Goal: Transaction & Acquisition: Purchase product/service

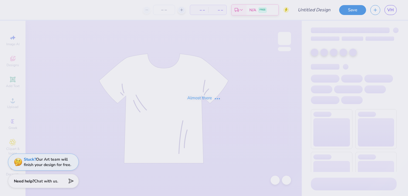
type input "lace"
type input "100"
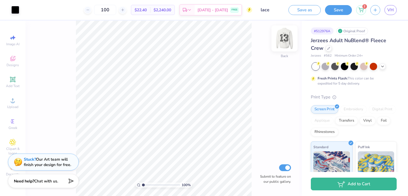
click at [287, 39] on img at bounding box center [284, 38] width 23 height 23
click at [284, 41] on img at bounding box center [284, 38] width 23 height 23
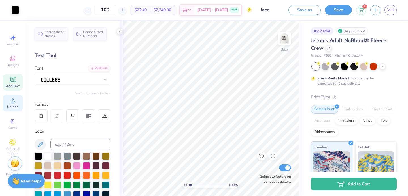
click at [16, 101] on icon at bounding box center [12, 100] width 7 height 7
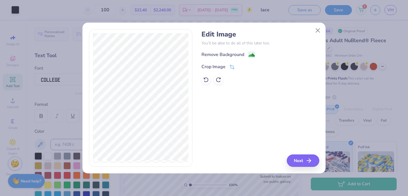
click at [234, 56] on div "Remove Background" at bounding box center [222, 54] width 43 height 7
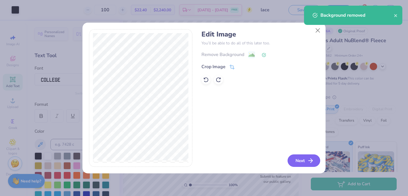
click at [301, 156] on button "Next" at bounding box center [304, 161] width 33 height 12
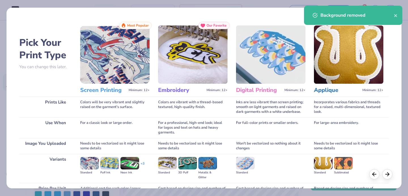
scroll to position [58, 0]
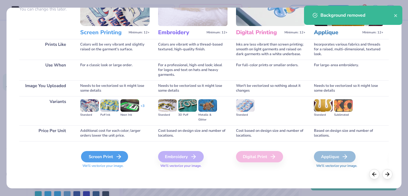
click at [113, 154] on div "Screen Print" at bounding box center [104, 156] width 47 height 11
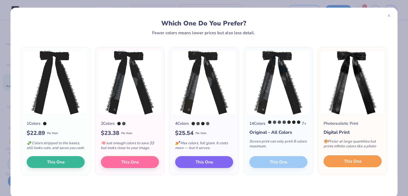
click at [339, 167] on button "This One" at bounding box center [353, 162] width 58 height 12
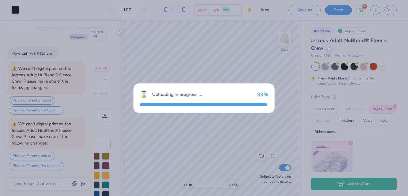
scroll to position [50, 0]
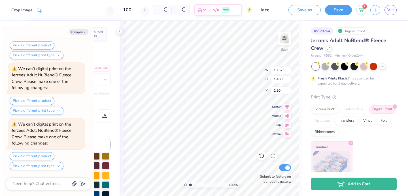
type textarea "x"
type input "6.15"
type input "8.18"
type input "12.31"
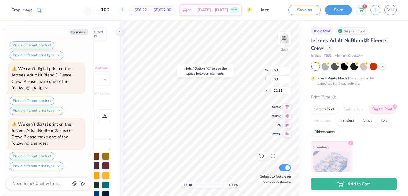
type textarea "x"
type input "7.77"
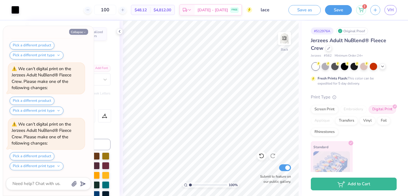
click at [79, 33] on button "Collapse" at bounding box center [78, 32] width 19 height 6
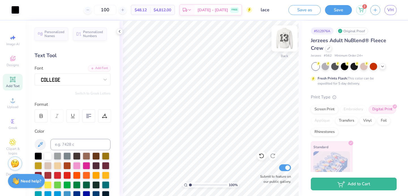
click at [285, 38] on img at bounding box center [284, 38] width 23 height 23
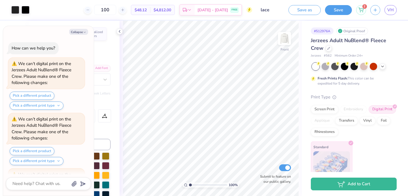
scroll to position [328, 0]
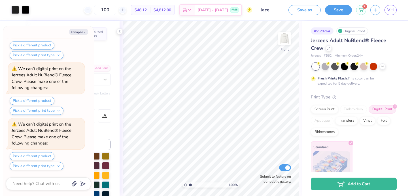
click at [285, 38] on img at bounding box center [284, 38] width 11 height 11
click at [283, 40] on img at bounding box center [284, 38] width 23 height 23
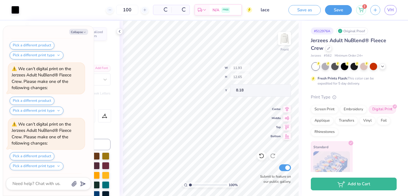
scroll to position [717, 0]
click at [261, 157] on icon at bounding box center [262, 156] width 6 height 6
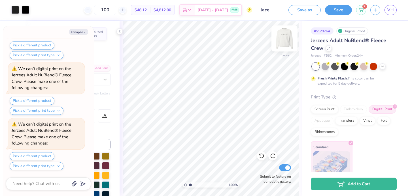
click at [284, 41] on img at bounding box center [284, 38] width 23 height 23
click at [261, 158] on icon at bounding box center [262, 156] width 6 height 6
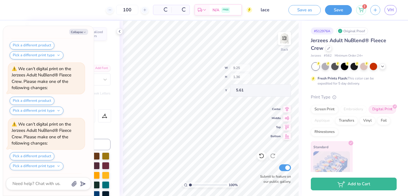
scroll to position [1105, 0]
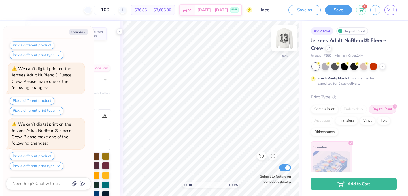
click at [282, 39] on img at bounding box center [284, 38] width 23 height 23
type textarea "x"
type input "8.56"
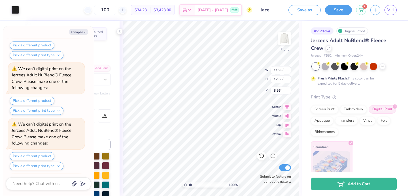
type textarea "x"
type input "2.07"
type input "0.52"
type input "20.68"
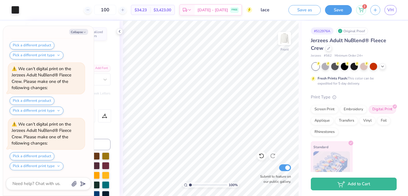
click at [271, 181] on div "100 % Front Submit to feature on our public gallery." at bounding box center [211, 109] width 182 height 176
click at [286, 35] on img at bounding box center [284, 38] width 23 height 23
click at [286, 35] on img at bounding box center [284, 38] width 11 height 11
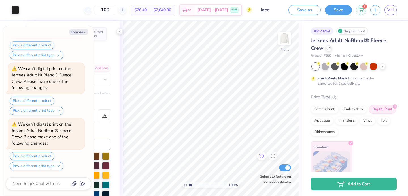
click at [260, 152] on div at bounding box center [261, 156] width 9 height 9
click at [259, 154] on icon at bounding box center [259, 154] width 1 height 1
click at [282, 41] on img at bounding box center [284, 38] width 23 height 23
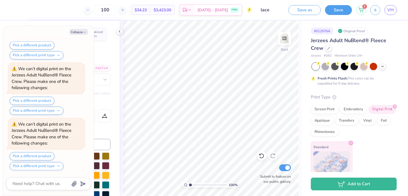
click at [80, 36] on div "Collapse How can we help you? We can’t digital print on the Jerzees Adult NuBle…" at bounding box center [48, 111] width 91 height 170
click at [80, 33] on button "Collapse" at bounding box center [78, 32] width 19 height 6
type textarea "x"
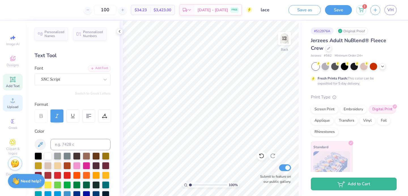
click at [10, 97] on div "Upload" at bounding box center [13, 103] width 20 height 17
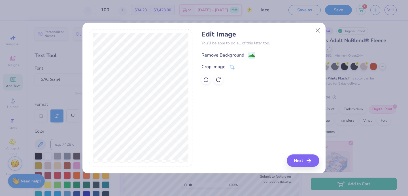
click at [239, 52] on div "Remove Background" at bounding box center [222, 55] width 43 height 7
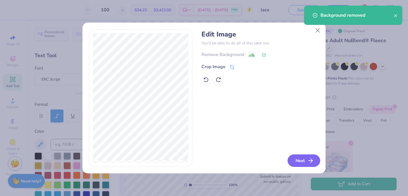
click at [297, 161] on button "Next" at bounding box center [304, 161] width 33 height 12
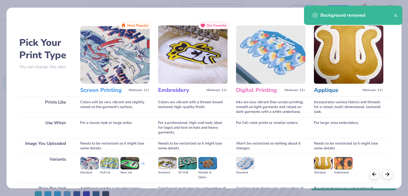
scroll to position [58, 0]
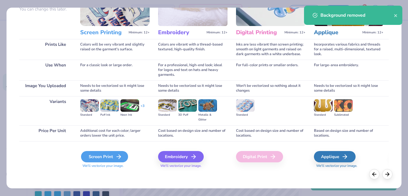
click at [97, 160] on div "Screen Print" at bounding box center [104, 156] width 47 height 11
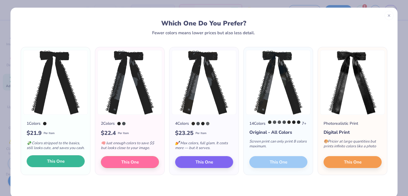
click at [74, 167] on button "This One" at bounding box center [56, 162] width 58 height 12
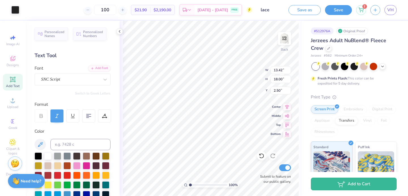
type input "7.86"
type input "10.54"
type input "5.88"
type input "7.45"
type input "9.99"
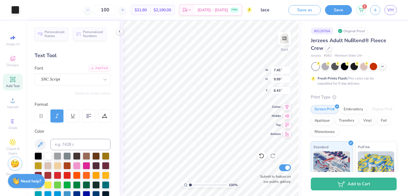
type input "5.66"
click at [278, 50] on div "Back" at bounding box center [284, 42] width 13 height 20
click at [278, 48] on img at bounding box center [284, 38] width 23 height 23
click at [279, 44] on img at bounding box center [284, 38] width 11 height 11
click at [258, 154] on div at bounding box center [261, 156] width 9 height 9
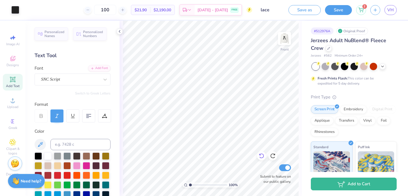
click at [261, 154] on icon at bounding box center [261, 156] width 5 height 5
click at [284, 40] on img at bounding box center [284, 38] width 23 height 23
type input "5.55"
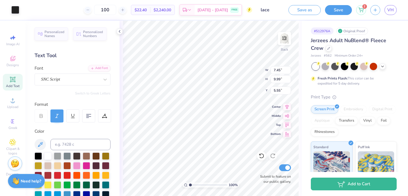
type input "7.41"
type input "9.94"
type input "5.59"
type input "6.34"
type input "8.51"
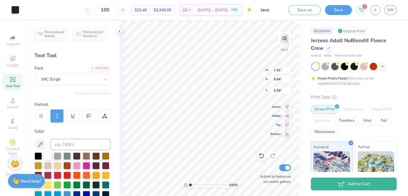
type input "7.03"
type input "5.15"
type input "6.90"
type input "5.82"
click at [285, 36] on img at bounding box center [284, 38] width 23 height 23
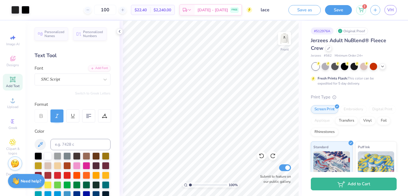
click at [285, 36] on img at bounding box center [284, 38] width 11 height 11
type input "6.01"
type input "8.06"
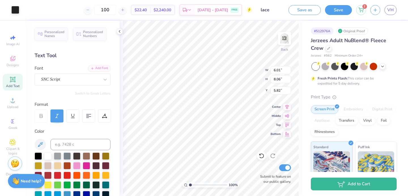
type input "5.79"
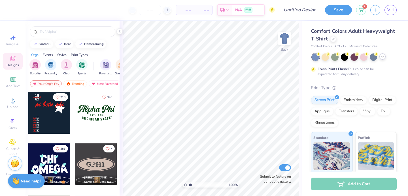
click at [380, 58] on icon at bounding box center [382, 56] width 5 height 5
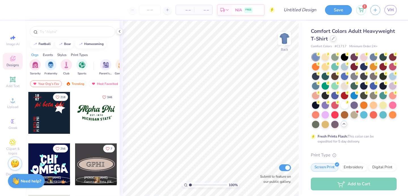
click at [334, 40] on div at bounding box center [333, 38] width 6 height 6
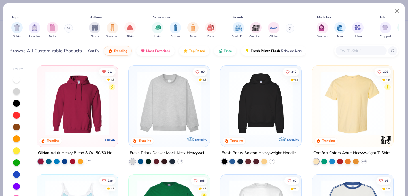
click at [357, 54] on div at bounding box center [361, 50] width 51 height 9
type input "f"
type input "g"
type input "f"
type input "jerzees"
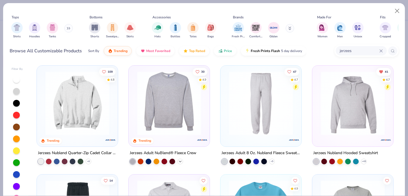
click at [178, 159] on div "+ 32" at bounding box center [180, 162] width 6 height 6
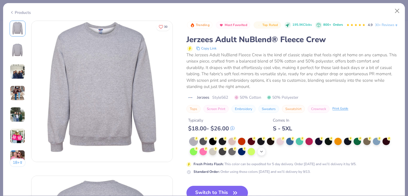
click at [265, 156] on div "+ 10" at bounding box center [261, 152] width 8 height 8
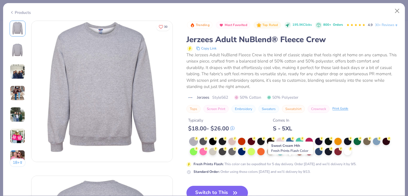
click at [289, 155] on div at bounding box center [289, 151] width 7 height 7
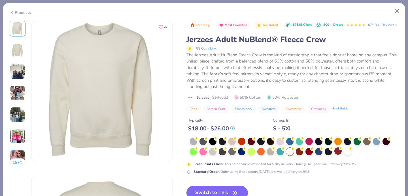
click at [341, 155] on div at bounding box center [337, 151] width 7 height 7
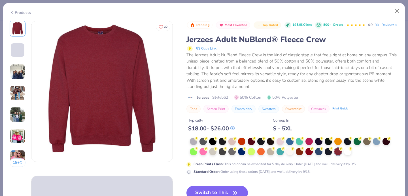
scroll to position [48, 0]
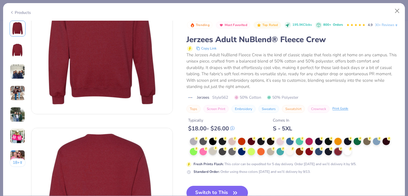
click at [213, 155] on div at bounding box center [212, 151] width 7 height 7
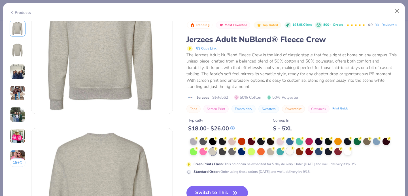
click at [286, 155] on div at bounding box center [289, 151] width 7 height 7
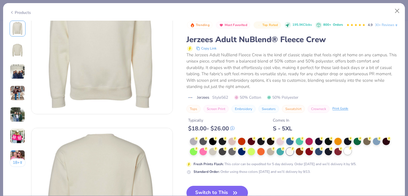
click at [348, 155] on div at bounding box center [347, 151] width 7 height 7
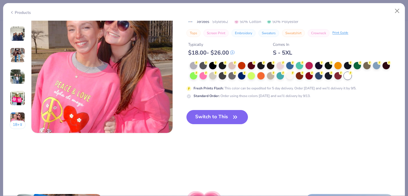
scroll to position [955, 0]
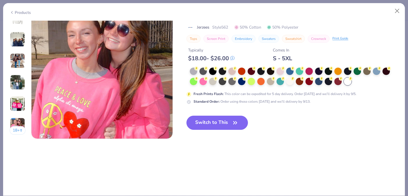
click at [225, 109] on div "Trending Most Favorited Top Rated 195.9K Clicks 800+ Orders 4.9 30+ Reviews Jer…" at bounding box center [292, 44] width 212 height 189
click at [224, 124] on button "Switch to This" at bounding box center [216, 123] width 61 height 14
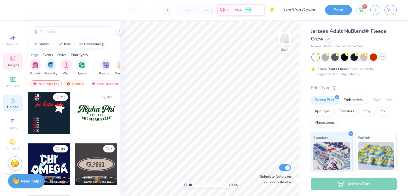
click at [15, 103] on icon at bounding box center [12, 100] width 7 height 7
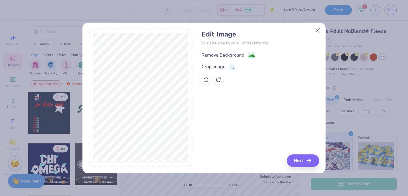
click at [213, 55] on div "Remove Background" at bounding box center [222, 55] width 43 height 7
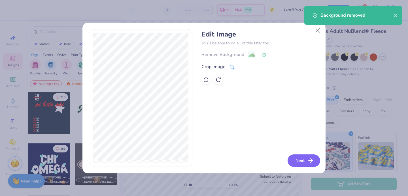
click at [297, 158] on button "Next" at bounding box center [304, 161] width 33 height 12
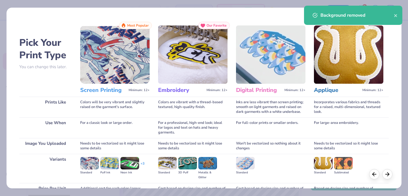
scroll to position [58, 0]
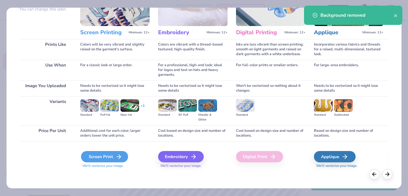
click at [109, 156] on div "Screen Print" at bounding box center [104, 156] width 47 height 11
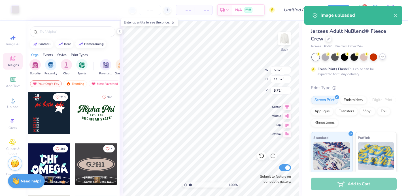
click at [17, 13] on div at bounding box center [15, 9] width 8 height 8
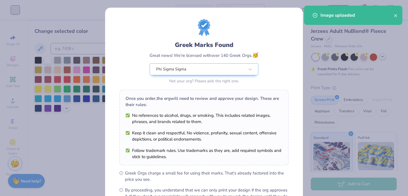
scroll to position [69, 0]
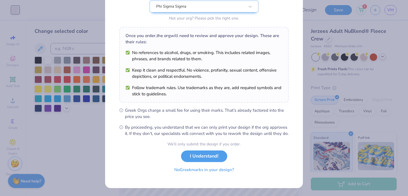
click at [176, 171] on button "No Greek marks in your design?" at bounding box center [203, 170] width 69 height 12
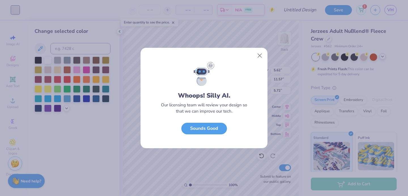
scroll to position [0, 0]
click at [65, 108] on div "Whoops! Silly AI. Our licensing team will review your design so that we can imp…" at bounding box center [204, 98] width 408 height 196
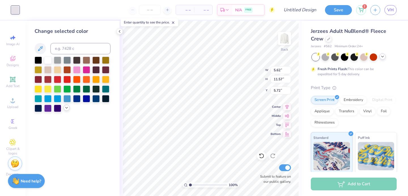
click at [66, 107] on icon at bounding box center [66, 108] width 5 height 5
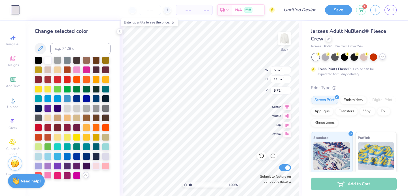
click at [49, 175] on div at bounding box center [47, 175] width 7 height 7
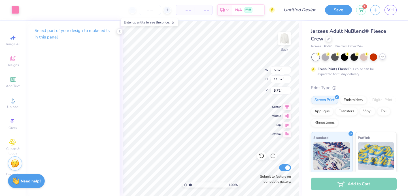
type input "3.11"
type input "6.40"
type input "3.00"
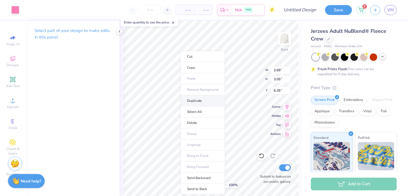
click at [189, 98] on li "Duplicate" at bounding box center [202, 100] width 44 height 11
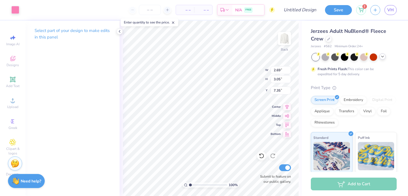
type input "9.97"
type input "9.67"
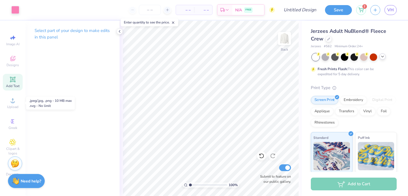
click at [12, 81] on icon at bounding box center [12, 79] width 4 height 4
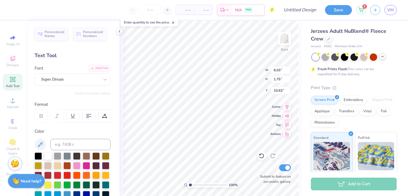
type textarea "Phi"
click at [70, 71] on div "Font Super Dream" at bounding box center [73, 75] width 76 height 20
click at [69, 78] on div "Super Dream" at bounding box center [70, 79] width 59 height 9
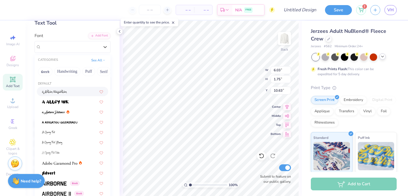
scroll to position [23, 0]
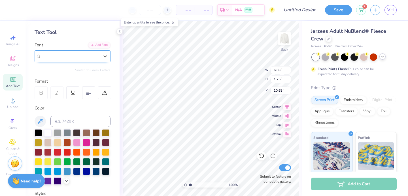
click at [59, 55] on span "Super Dream" at bounding box center [52, 56] width 23 height 7
click at [67, 183] on icon at bounding box center [66, 180] width 5 height 5
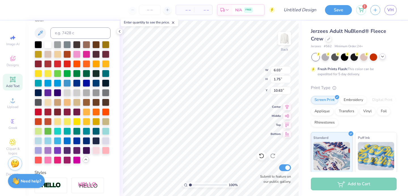
scroll to position [196, 0]
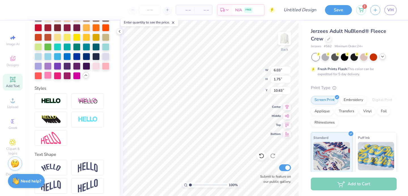
click at [48, 75] on div at bounding box center [47, 75] width 7 height 7
type input "11.85"
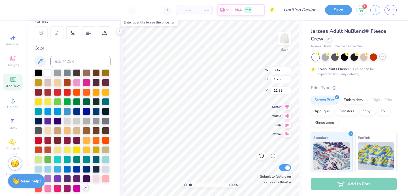
scroll to position [0, 0]
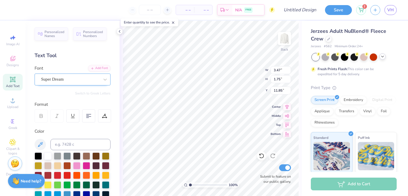
click at [49, 81] on div "Super Dream" at bounding box center [70, 79] width 59 height 9
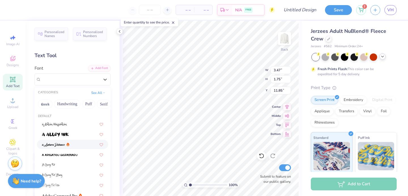
click at [55, 142] on span at bounding box center [53, 145] width 23 height 6
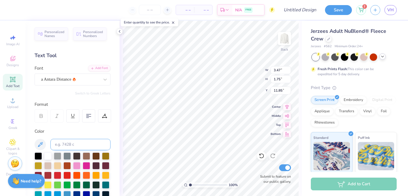
type input "2.88"
type input "2.16"
type input "11.65"
type input "6.42"
type input "4.82"
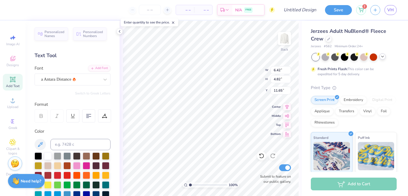
type input "11.20"
click at [284, 34] on img at bounding box center [284, 38] width 23 height 23
click at [280, 40] on img at bounding box center [284, 38] width 23 height 23
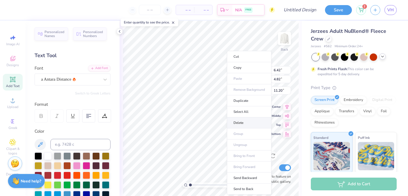
click at [236, 120] on li "Delete" at bounding box center [249, 123] width 44 height 11
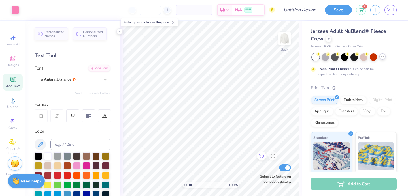
click at [261, 157] on icon at bounding box center [262, 156] width 6 height 6
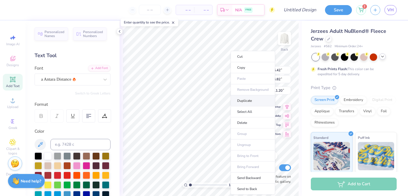
click at [239, 101] on li "Duplicate" at bounding box center [253, 100] width 44 height 11
type input "12.20"
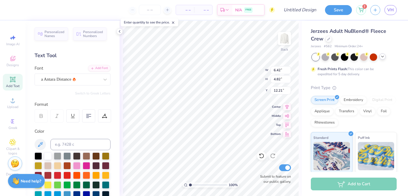
type input "12.21"
type textarea "Sig"
type input "15.49"
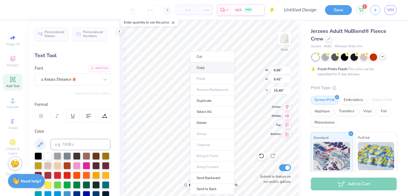
click at [197, 70] on li "Copy" at bounding box center [212, 67] width 44 height 11
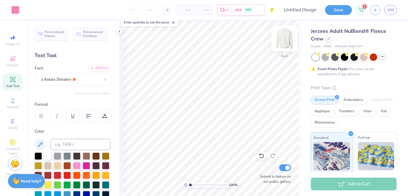
click at [289, 39] on img at bounding box center [284, 38] width 23 height 23
type input "13.25"
click at [280, 40] on img at bounding box center [284, 38] width 23 height 23
click at [280, 39] on img at bounding box center [284, 38] width 11 height 11
type input "13.58"
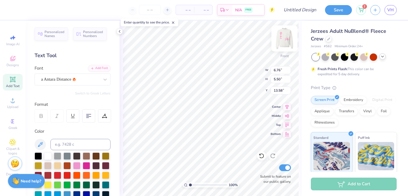
click at [286, 37] on img at bounding box center [284, 38] width 23 height 23
click at [286, 38] on img at bounding box center [284, 38] width 23 height 23
click at [283, 39] on img at bounding box center [284, 38] width 23 height 23
click at [283, 39] on img at bounding box center [284, 38] width 11 height 11
type input "13.25"
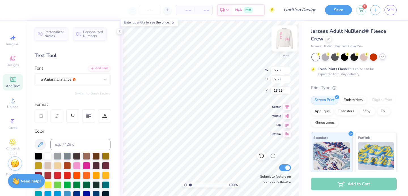
click at [283, 42] on img at bounding box center [284, 38] width 23 height 23
click at [283, 36] on img at bounding box center [284, 38] width 23 height 23
click at [280, 72] on input "6.76" at bounding box center [281, 70] width 20 height 8
type input "6.42"
type input "5.23"
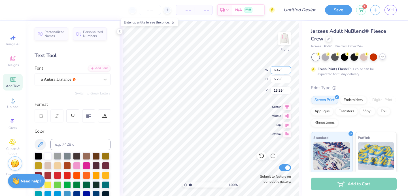
type input "13.39"
click at [283, 33] on img at bounding box center [284, 38] width 23 height 23
click at [284, 43] on img at bounding box center [284, 38] width 23 height 23
type input "13.25"
click at [280, 78] on input "5.23" at bounding box center [281, 79] width 20 height 8
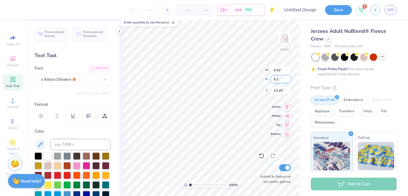
type input "5"
type input "4.82"
type input "5.92"
type input "13.45"
click at [289, 45] on img at bounding box center [284, 38] width 23 height 23
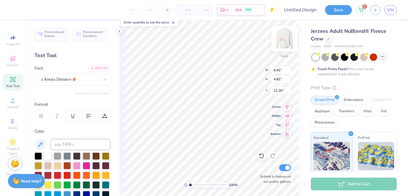
click at [286, 44] on img at bounding box center [284, 38] width 23 height 23
click at [260, 157] on icon at bounding box center [262, 156] width 6 height 6
click at [282, 90] on input "13.45" at bounding box center [281, 91] width 20 height 8
type input "11.20"
click at [283, 38] on img at bounding box center [284, 38] width 23 height 23
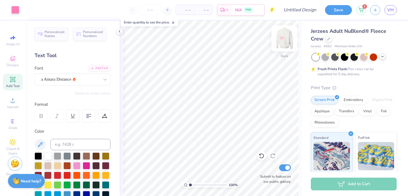
click at [282, 39] on img at bounding box center [284, 38] width 23 height 23
type input "15.50"
click at [261, 153] on div at bounding box center [261, 156] width 9 height 9
click at [261, 153] on icon at bounding box center [262, 156] width 6 height 6
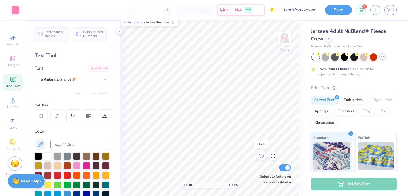
click at [261, 153] on icon at bounding box center [262, 156] width 6 height 6
type input "13.92"
click at [278, 42] on img at bounding box center [284, 38] width 23 height 23
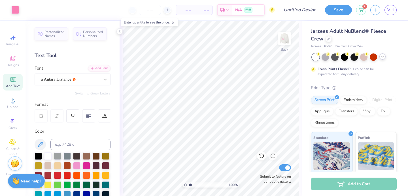
click at [279, 42] on img at bounding box center [284, 38] width 11 height 11
type input "13.25"
click at [281, 43] on img at bounding box center [284, 38] width 23 height 23
click at [281, 43] on img at bounding box center [284, 38] width 11 height 11
type input "12.75"
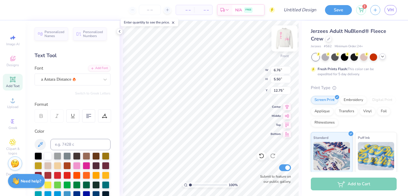
click at [283, 40] on img at bounding box center [284, 38] width 23 height 23
click at [283, 39] on img at bounding box center [284, 38] width 11 height 11
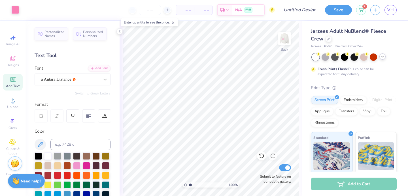
click at [283, 39] on img at bounding box center [284, 38] width 11 height 11
type input "12.63"
click at [286, 38] on img at bounding box center [284, 38] width 23 height 23
click at [282, 41] on img at bounding box center [284, 38] width 23 height 23
type input "13.25"
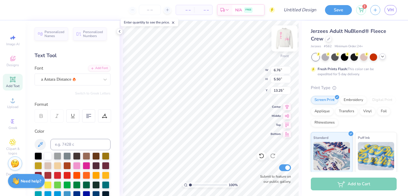
click at [282, 42] on img at bounding box center [284, 38] width 23 height 23
click at [282, 42] on img at bounding box center [284, 38] width 11 height 11
type input "12.96"
click at [281, 34] on img at bounding box center [284, 38] width 23 height 23
click at [155, 12] on input "number" at bounding box center [150, 10] width 22 height 10
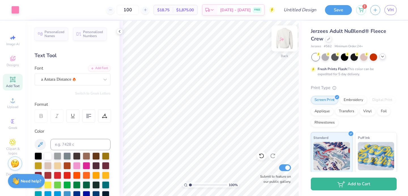
type input "100"
click at [278, 35] on img at bounding box center [284, 38] width 23 height 23
click at [17, 97] on div "Upload" at bounding box center [13, 103] width 20 height 17
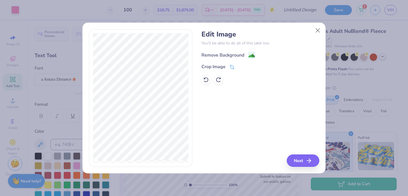
click at [228, 57] on div "Remove Background" at bounding box center [222, 55] width 43 height 7
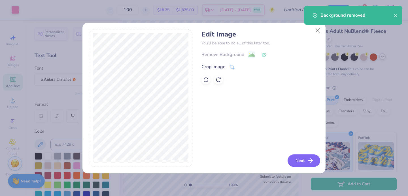
click at [299, 162] on button "Next" at bounding box center [304, 161] width 33 height 12
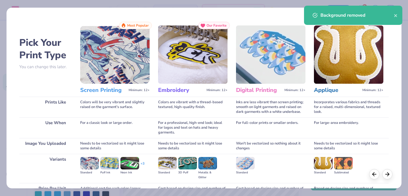
scroll to position [58, 0]
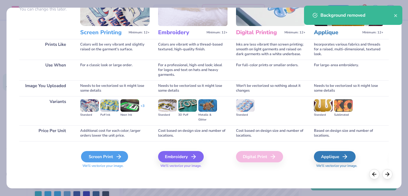
click at [112, 157] on div "Screen Print" at bounding box center [104, 156] width 47 height 11
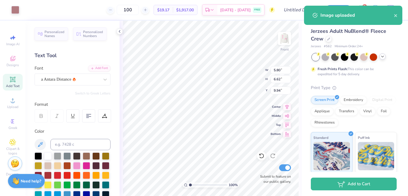
click at [9, 9] on div "Art colors" at bounding box center [9, 10] width 19 height 20
click at [13, 9] on div at bounding box center [15, 9] width 8 height 8
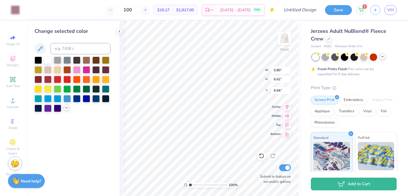
click at [67, 110] on icon at bounding box center [66, 108] width 5 height 5
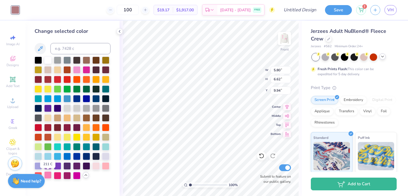
click at [48, 178] on div at bounding box center [47, 175] width 7 height 7
click at [105, 163] on div at bounding box center [105, 165] width 7 height 7
click at [48, 176] on div at bounding box center [47, 175] width 7 height 7
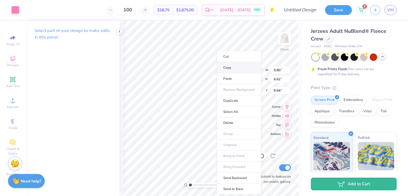
click at [229, 69] on li "Copy" at bounding box center [239, 67] width 44 height 11
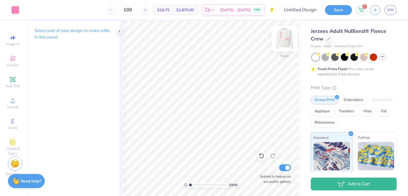
click at [284, 40] on img at bounding box center [284, 38] width 23 height 23
type input "14.56"
type input "3.47"
type input "3.96"
type input "17.14"
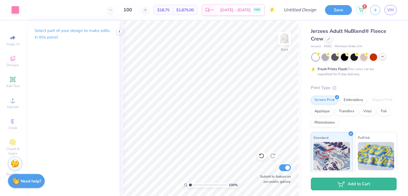
click at [18, 14] on div "Art colors" at bounding box center [9, 10] width 19 height 20
click at [16, 12] on div at bounding box center [15, 9] width 8 height 8
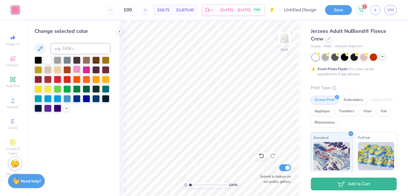
click at [76, 68] on div at bounding box center [76, 69] width 7 height 7
click at [65, 110] on icon at bounding box center [66, 108] width 5 height 5
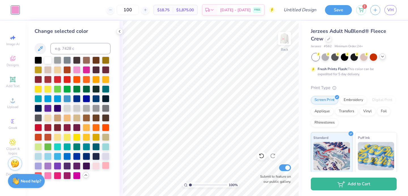
click at [105, 167] on div at bounding box center [105, 165] width 7 height 7
click at [48, 176] on div at bounding box center [47, 175] width 7 height 7
click at [106, 167] on div at bounding box center [105, 165] width 7 height 7
click at [16, 13] on div at bounding box center [15, 10] width 8 height 8
click at [42, 48] on icon at bounding box center [40, 48] width 7 height 7
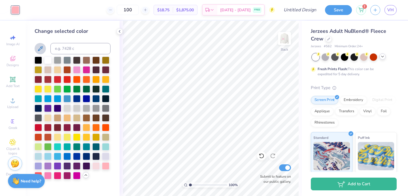
click at [42, 48] on icon at bounding box center [40, 48] width 5 height 5
click at [64, 52] on input at bounding box center [80, 48] width 60 height 11
type input "177"
type input "175"
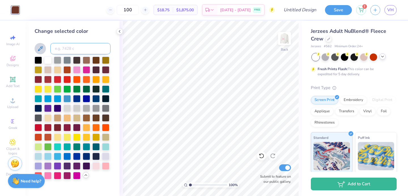
click at [71, 50] on input at bounding box center [80, 48] width 60 height 11
type input "176"
click at [279, 34] on img at bounding box center [284, 38] width 23 height 23
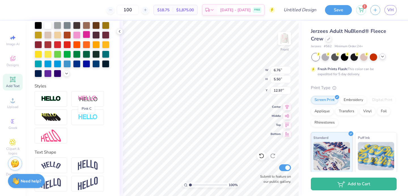
scroll to position [133, 0]
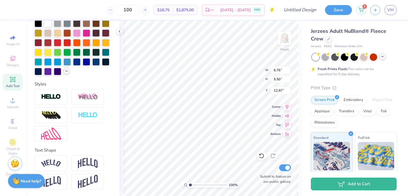
click at [67, 73] on div at bounding box center [66, 71] width 6 height 6
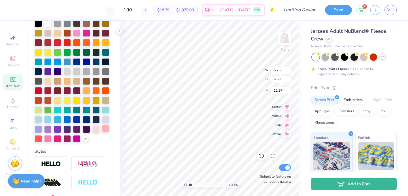
click at [107, 129] on div at bounding box center [105, 128] width 7 height 7
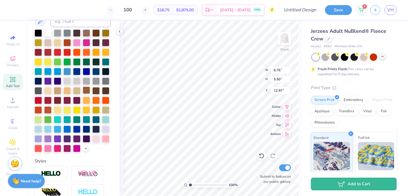
scroll to position [124, 0]
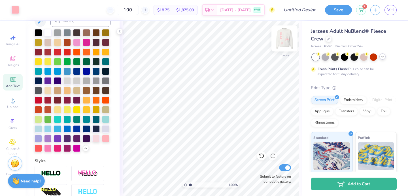
click at [284, 38] on img at bounding box center [284, 38] width 23 height 23
click at [284, 38] on img at bounding box center [284, 38] width 11 height 11
click at [13, 104] on div "Upload" at bounding box center [13, 103] width 20 height 17
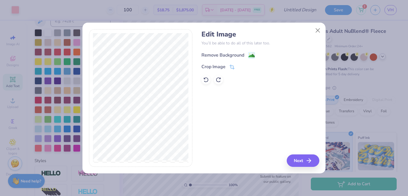
click at [213, 56] on div "Remove Background" at bounding box center [222, 55] width 43 height 7
click at [294, 159] on button "Next" at bounding box center [304, 161] width 33 height 12
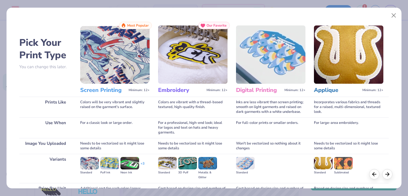
scroll to position [58, 0]
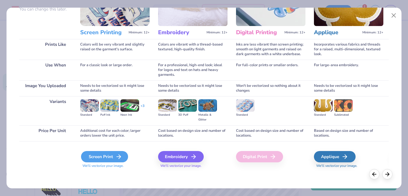
click at [114, 159] on div "Screen Print" at bounding box center [104, 156] width 47 height 11
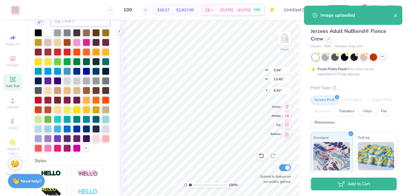
type input "3.53"
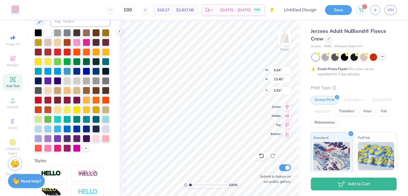
click at [18, 10] on div at bounding box center [15, 9] width 8 height 8
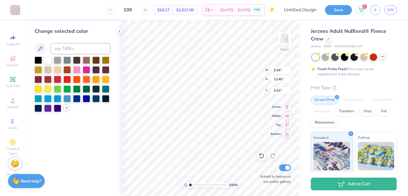
click at [66, 108] on icon at bounding box center [66, 108] width 5 height 5
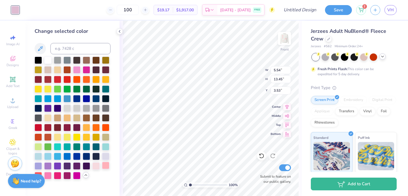
click at [105, 169] on div at bounding box center [105, 165] width 7 height 7
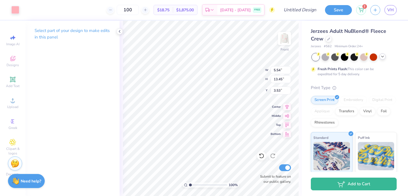
type input "3.00"
click at [285, 43] on img at bounding box center [284, 38] width 23 height 23
click at [285, 43] on img at bounding box center [284, 38] width 11 height 11
type input "11.74"
click at [278, 41] on img at bounding box center [284, 38] width 23 height 23
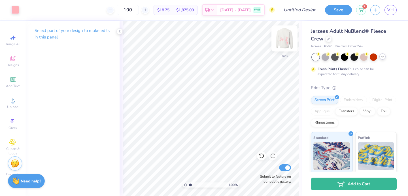
click at [280, 40] on img at bounding box center [284, 38] width 23 height 23
type input "3.00"
click at [261, 157] on icon at bounding box center [262, 156] width 6 height 6
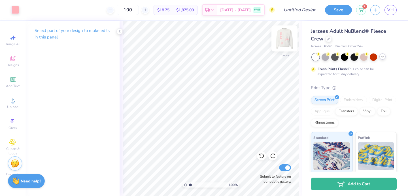
click at [283, 36] on img at bounding box center [284, 38] width 23 height 23
click at [282, 37] on img at bounding box center [284, 38] width 23 height 23
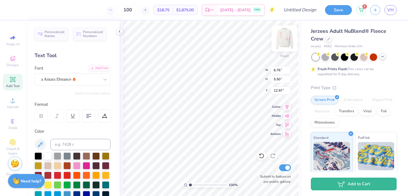
type input "13.25"
click at [282, 41] on img at bounding box center [284, 38] width 23 height 23
click at [282, 41] on img at bounding box center [284, 38] width 11 height 11
click at [281, 41] on img at bounding box center [284, 38] width 23 height 23
click at [281, 41] on img at bounding box center [284, 38] width 11 height 11
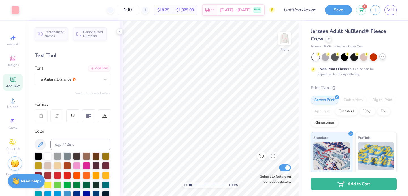
click at [281, 41] on img at bounding box center [284, 38] width 11 height 11
click at [282, 41] on img at bounding box center [284, 38] width 23 height 23
click at [281, 41] on img at bounding box center [284, 38] width 23 height 23
click at [281, 42] on img at bounding box center [284, 38] width 23 height 23
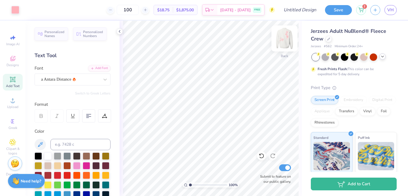
click at [280, 43] on img at bounding box center [284, 38] width 23 height 23
click at [280, 43] on img at bounding box center [284, 38] width 11 height 11
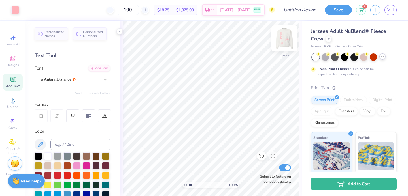
click at [285, 43] on img at bounding box center [284, 38] width 23 height 23
click at [278, 45] on img at bounding box center [284, 38] width 23 height 23
click at [280, 40] on img at bounding box center [284, 38] width 23 height 23
click at [280, 40] on img at bounding box center [284, 38] width 11 height 11
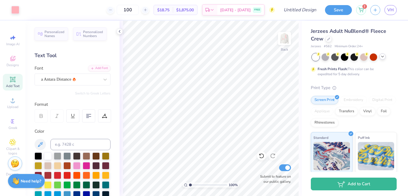
click at [280, 40] on img at bounding box center [284, 38] width 11 height 11
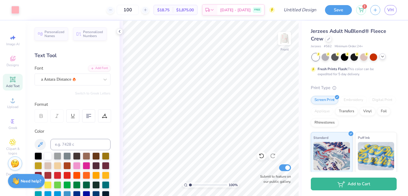
click at [280, 40] on img at bounding box center [284, 38] width 11 height 11
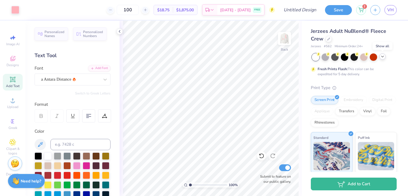
click at [379, 56] on div at bounding box center [382, 57] width 6 height 6
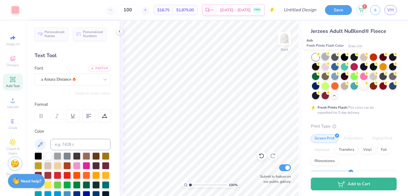
click at [324, 55] on div at bounding box center [325, 56] width 7 height 7
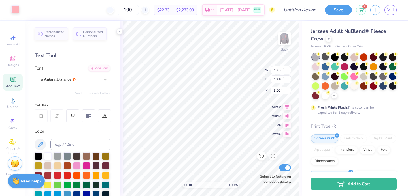
click at [12, 7] on div at bounding box center [15, 9] width 8 height 8
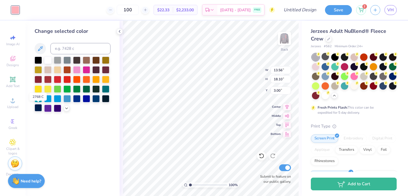
click at [39, 109] on div at bounding box center [38, 107] width 7 height 7
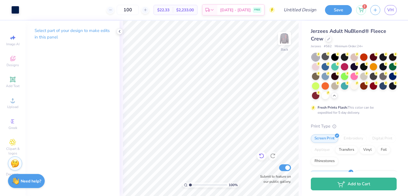
click at [263, 156] on icon at bounding box center [261, 156] width 5 height 5
click at [273, 155] on icon at bounding box center [273, 156] width 6 height 6
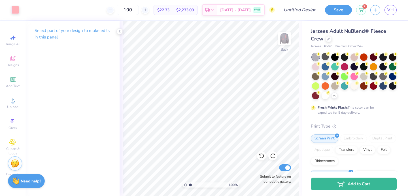
click at [322, 90] on div at bounding box center [354, 77] width 85 height 46
click at [322, 92] on div at bounding box center [325, 94] width 7 height 7
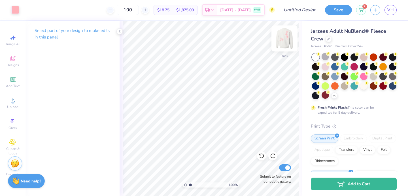
click at [280, 35] on img at bounding box center [284, 38] width 23 height 23
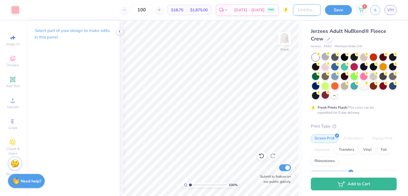
click at [294, 11] on input "Design Title" at bounding box center [307, 9] width 28 height 11
type input "stars"
click at [284, 36] on img at bounding box center [284, 38] width 23 height 23
click at [228, 10] on icon at bounding box center [226, 10] width 5 height 5
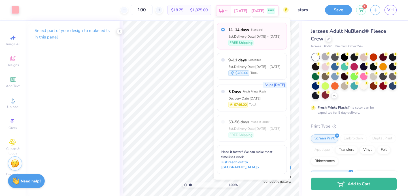
click at [228, 10] on icon at bounding box center [226, 10] width 5 height 5
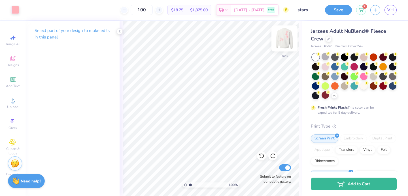
click at [285, 41] on img at bounding box center [284, 38] width 23 height 23
click at [8, 84] on span "Add Text" at bounding box center [13, 86] width 14 height 5
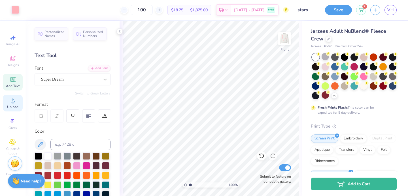
click at [5, 100] on div "Upload" at bounding box center [13, 103] width 20 height 17
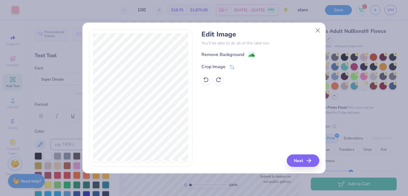
click at [214, 60] on div "Remove Background Crop Image" at bounding box center [260, 67] width 118 height 33
click at [218, 54] on div "Remove Background" at bounding box center [222, 55] width 43 height 7
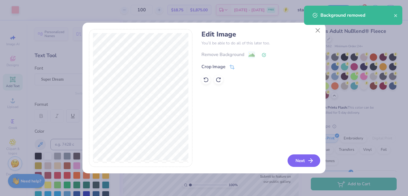
click at [297, 159] on button "Next" at bounding box center [304, 161] width 33 height 12
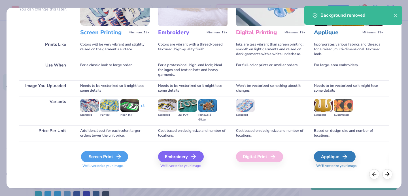
click at [103, 159] on div "Screen Print" at bounding box center [104, 156] width 47 height 11
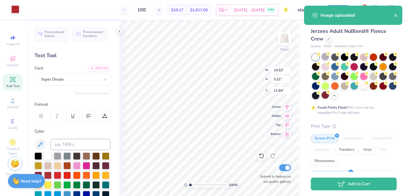
click at [12, 8] on div at bounding box center [15, 9] width 8 height 8
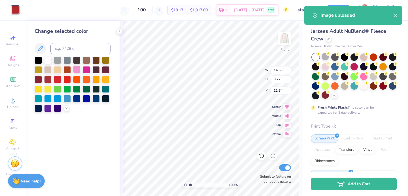
click at [75, 69] on div at bounding box center [76, 69] width 7 height 7
click at [63, 105] on div at bounding box center [73, 85] width 76 height 56
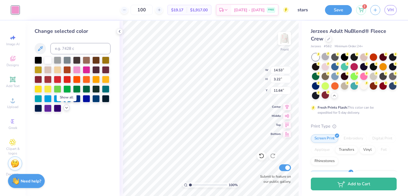
click at [65, 110] on icon at bounding box center [66, 108] width 5 height 5
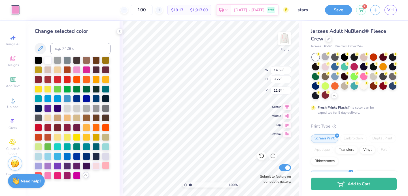
click at [105, 168] on div at bounding box center [105, 165] width 7 height 7
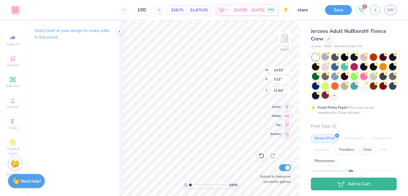
type input "22.78"
type input "13.11"
type input "2.91"
type input "23.09"
type input "21.40"
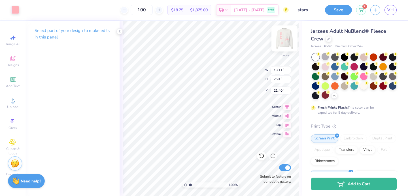
type input "21.33"
click at [283, 36] on img at bounding box center [284, 38] width 23 height 23
click at [283, 36] on img at bounding box center [284, 38] width 11 height 11
click at [261, 155] on icon at bounding box center [262, 156] width 6 height 6
type input "21.33"
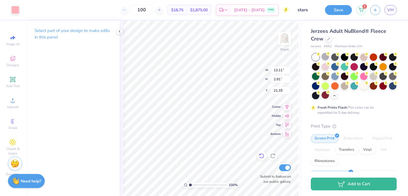
click at [261, 155] on icon at bounding box center [262, 156] width 6 height 6
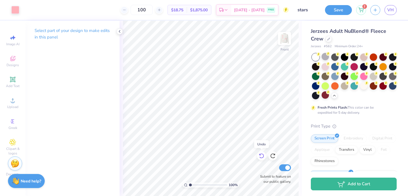
click at [261, 155] on icon at bounding box center [262, 156] width 6 height 6
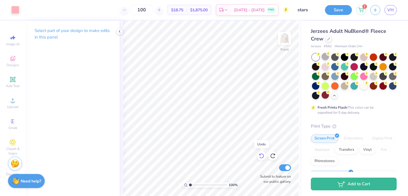
click at [261, 155] on icon at bounding box center [262, 156] width 6 height 6
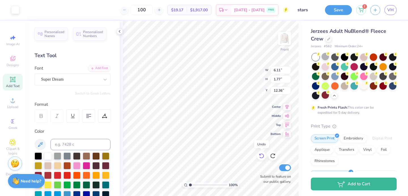
click at [261, 155] on icon at bounding box center [262, 156] width 6 height 6
type input "5.08"
type input "12.33"
type input "3.30"
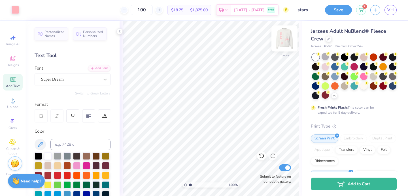
click at [282, 33] on img at bounding box center [284, 38] width 23 height 23
click at [281, 33] on img at bounding box center [284, 38] width 11 height 11
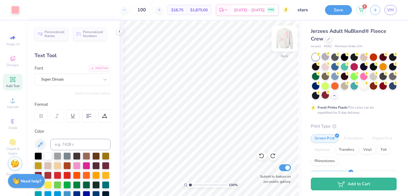
click at [279, 35] on img at bounding box center [284, 38] width 23 height 23
type input "13.86"
click at [283, 43] on img at bounding box center [284, 38] width 23 height 23
click at [283, 43] on img at bounding box center [284, 38] width 11 height 11
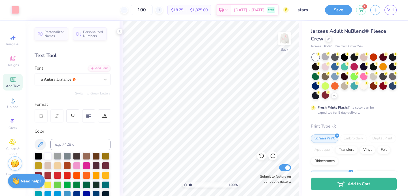
click at [283, 43] on img at bounding box center [284, 38] width 11 height 11
click at [278, 41] on div at bounding box center [284, 38] width 26 height 26
click at [279, 41] on img at bounding box center [284, 38] width 11 height 11
click at [261, 153] on div at bounding box center [261, 156] width 9 height 9
type input "13.53"
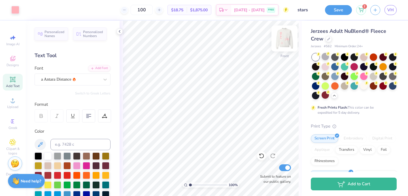
click at [280, 43] on img at bounding box center [284, 38] width 23 height 23
click at [280, 43] on img at bounding box center [284, 38] width 11 height 11
click at [285, 44] on img at bounding box center [284, 38] width 23 height 23
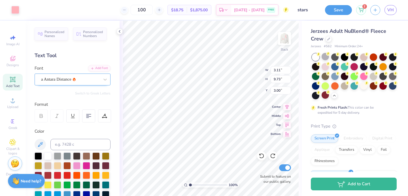
click at [88, 78] on div "a Antara Distance" at bounding box center [70, 79] width 59 height 9
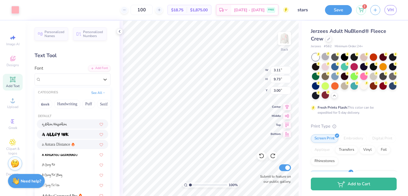
click at [78, 131] on div at bounding box center [72, 134] width 61 height 6
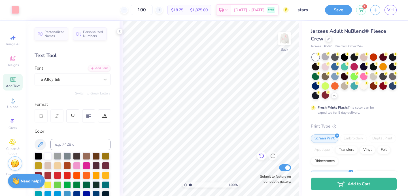
click at [261, 153] on div at bounding box center [261, 156] width 9 height 9
click at [262, 155] on icon at bounding box center [262, 156] width 6 height 6
click at [269, 154] on div at bounding box center [272, 156] width 9 height 9
click at [279, 36] on img at bounding box center [284, 38] width 23 height 23
click at [279, 36] on img at bounding box center [284, 38] width 11 height 11
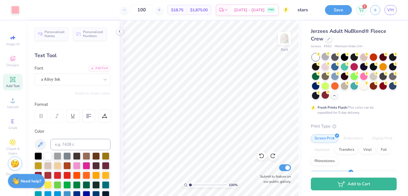
click at [335, 13] on button "Save" at bounding box center [338, 10] width 27 height 10
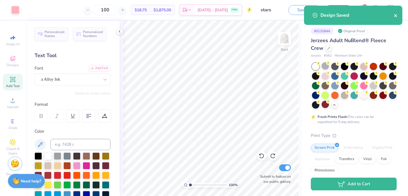
click at [395, 17] on icon "close" at bounding box center [396, 15] width 4 height 5
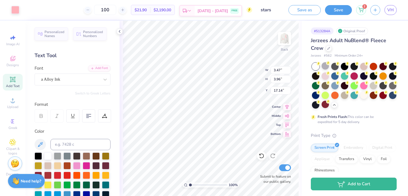
type input "3.12"
type input "3.56"
type input "17.08"
click at [284, 34] on img at bounding box center [284, 38] width 23 height 23
click at [284, 35] on img at bounding box center [284, 38] width 11 height 11
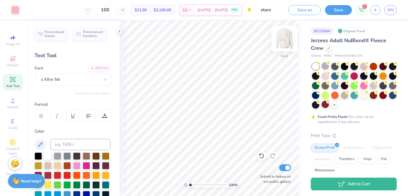
click at [285, 41] on img at bounding box center [284, 38] width 23 height 23
click at [285, 41] on img at bounding box center [284, 38] width 11 height 11
type input "3.31"
click at [284, 42] on img at bounding box center [284, 38] width 23 height 23
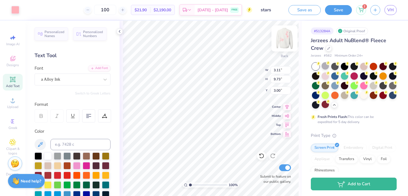
type input "3.52"
type input "11.02"
type input "1.70"
click at [262, 154] on icon at bounding box center [261, 156] width 5 height 5
click at [273, 155] on icon at bounding box center [273, 156] width 6 height 6
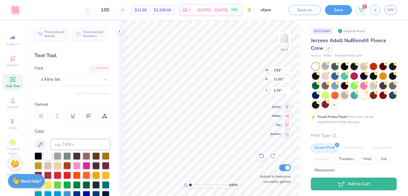
type input "3.00"
click at [287, 40] on img at bounding box center [284, 38] width 23 height 23
click at [287, 39] on img at bounding box center [284, 38] width 11 height 11
type input "3.28"
type input "10.25"
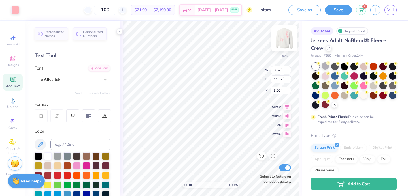
type input "3.78"
click at [259, 158] on icon at bounding box center [262, 156] width 6 height 6
click at [365, 46] on div "Jerzees Adult NuBlend® Fleece Crew" at bounding box center [354, 44] width 86 height 15
click at [282, 38] on img at bounding box center [284, 38] width 23 height 23
click at [282, 39] on img at bounding box center [284, 38] width 11 height 11
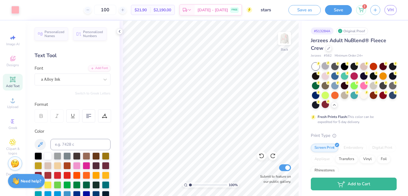
click at [283, 39] on img at bounding box center [284, 38] width 11 height 11
type input "3.59"
click at [257, 154] on div at bounding box center [261, 156] width 9 height 9
click at [282, 44] on img at bounding box center [284, 38] width 23 height 23
click at [335, 12] on button "Save" at bounding box center [338, 9] width 27 height 10
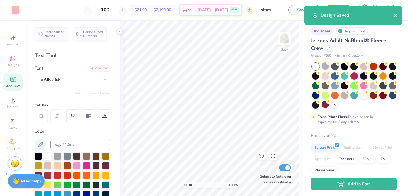
click at [388, 8] on div "Design Saved" at bounding box center [353, 18] width 101 height 26
click at [394, 14] on icon "close" at bounding box center [396, 15] width 4 height 5
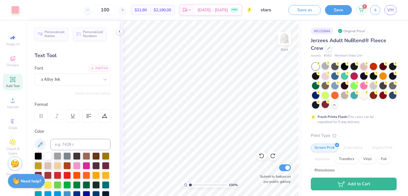
click at [390, 8] on div "Design Saved" at bounding box center [353, 18] width 101 height 26
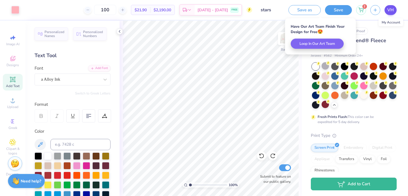
click at [389, 9] on body "Art colors 100 $21.90 Per Item $2,190.00 Total Est. Delivery Sep 10 - 13 FREE D…" at bounding box center [204, 98] width 408 height 196
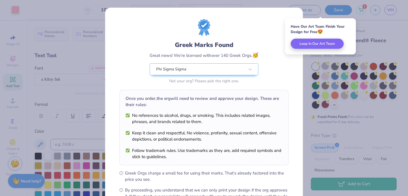
scroll to position [69, 0]
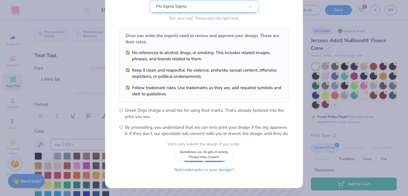
click at [199, 170] on button "No Greek marks in your design?" at bounding box center [203, 170] width 69 height 12
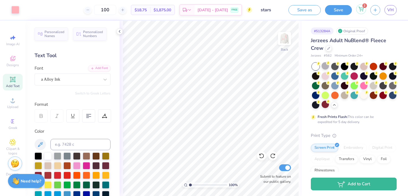
click at [362, 5] on div "2" at bounding box center [361, 9] width 10 height 10
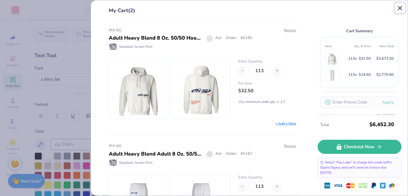
click at [399, 5] on button "Close" at bounding box center [400, 8] width 11 height 11
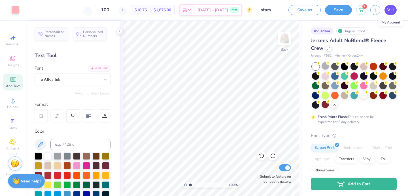
click at [392, 12] on span "VH" at bounding box center [390, 10] width 7 height 7
click at [261, 156] on icon at bounding box center [259, 154] width 1 height 1
type input "2.96"
type input "9.25"
type input "8.39"
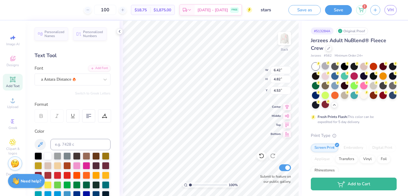
type input "4.53"
type input "5.23"
type input "7.23"
type input "5.42"
type input "6.08"
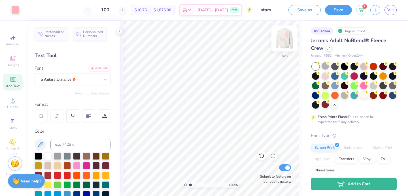
click at [280, 40] on img at bounding box center [284, 38] width 23 height 23
type input "5.08"
type input "12.33"
type input "3.31"
click at [286, 36] on img at bounding box center [284, 38] width 23 height 23
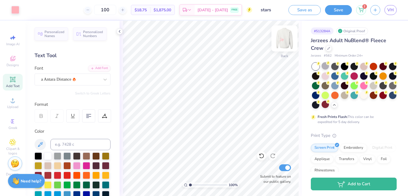
click at [280, 41] on img at bounding box center [284, 38] width 23 height 23
type input "4.85"
type input "3.37"
type input "3.43"
type input "4.95"
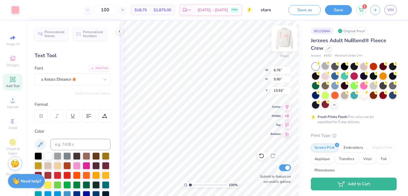
type input "13.54"
type input "9.06"
click at [288, 36] on img at bounding box center [284, 38] width 23 height 23
click at [285, 39] on img at bounding box center [284, 38] width 23 height 23
click at [289, 34] on img at bounding box center [284, 38] width 23 height 23
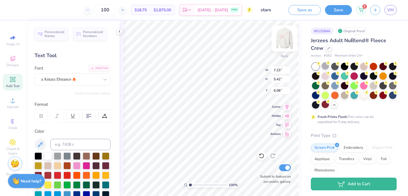
click at [288, 41] on img at bounding box center [284, 38] width 23 height 23
type input "6.76"
type input "9.07"
type input "7.33"
type input "8.08"
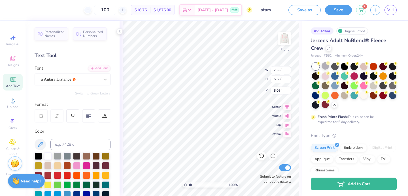
type textarea "Sig"
type input "7.62"
click at [288, 47] on div "Front" at bounding box center [284, 42] width 13 height 20
click at [288, 44] on img at bounding box center [284, 38] width 11 height 11
click at [284, 37] on img at bounding box center [284, 38] width 23 height 23
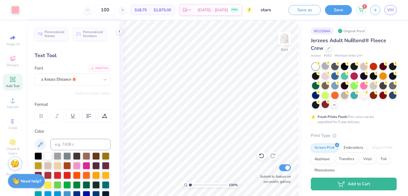
click at [284, 37] on img at bounding box center [284, 38] width 11 height 11
type input "7.84"
click at [282, 38] on img at bounding box center [284, 38] width 23 height 23
click at [278, 42] on img at bounding box center [284, 38] width 23 height 23
click at [284, 40] on img at bounding box center [284, 38] width 23 height 23
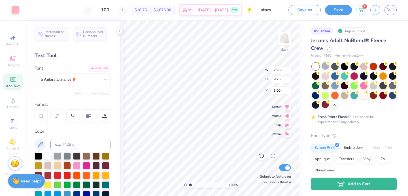
type input "2.46"
type input "7.68"
type input "4.57"
type input "3.00"
type input "17.09"
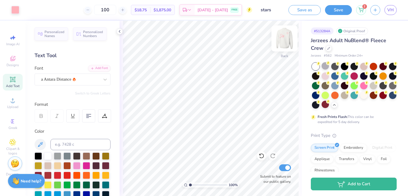
click at [283, 42] on img at bounding box center [284, 38] width 23 height 23
click at [286, 39] on img at bounding box center [284, 38] width 23 height 23
click at [286, 39] on img at bounding box center [284, 38] width 11 height 11
type input "5.06"
click at [280, 41] on img at bounding box center [284, 38] width 23 height 23
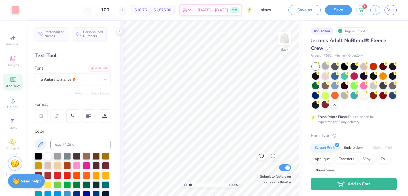
click at [280, 41] on img at bounding box center [284, 38] width 11 height 11
click at [286, 44] on img at bounding box center [284, 38] width 23 height 23
click at [286, 44] on img at bounding box center [284, 38] width 11 height 11
click at [10, 83] on icon at bounding box center [12, 79] width 7 height 7
type textarea "1913"
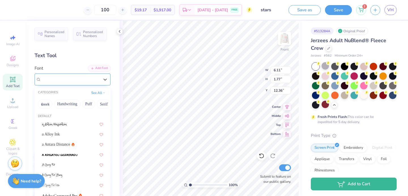
click at [59, 78] on div "Super Dream" at bounding box center [70, 79] width 59 height 9
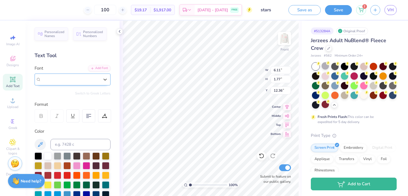
click at [59, 79] on span "Super Dream" at bounding box center [52, 79] width 23 height 7
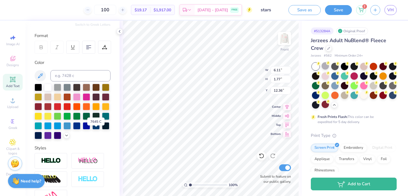
scroll to position [100, 0]
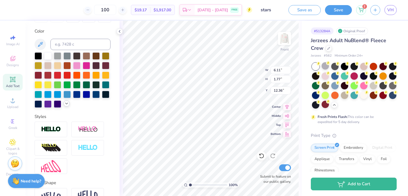
click at [65, 105] on icon at bounding box center [66, 103] width 5 height 5
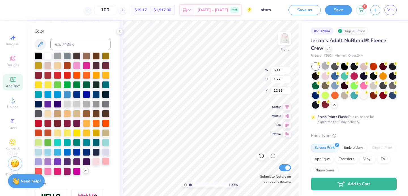
click at [105, 162] on div at bounding box center [105, 161] width 7 height 7
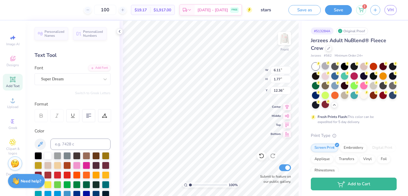
scroll to position [0, 0]
click at [63, 85] on div "Super Dream" at bounding box center [73, 80] width 76 height 12
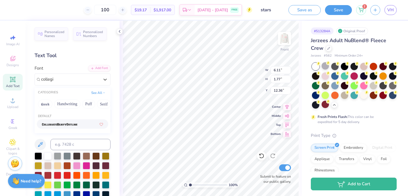
click at [58, 120] on div at bounding box center [72, 124] width 71 height 9
type input "collegi"
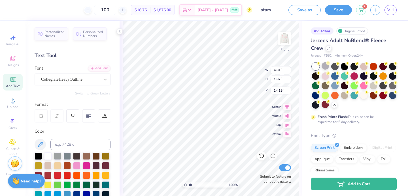
type input "14.15"
type input "6.05"
type input "2.36"
type input "7.59"
type input "2.96"
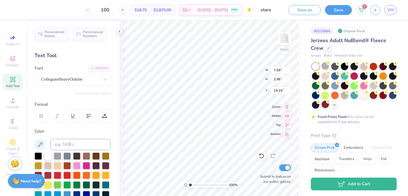
type input "8.70"
type input "3.40"
type input "15.82"
type input "9.26"
click at [280, 39] on img at bounding box center [284, 38] width 23 height 23
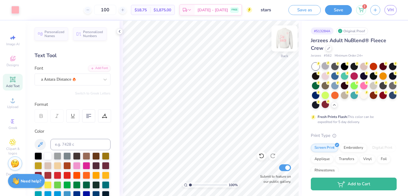
click at [283, 41] on img at bounding box center [284, 38] width 23 height 23
click at [281, 41] on img at bounding box center [284, 38] width 23 height 23
click at [286, 33] on img at bounding box center [284, 38] width 23 height 23
click at [284, 39] on img at bounding box center [284, 38] width 23 height 23
type input "6.77"
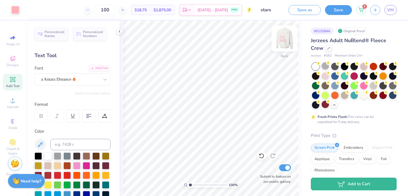
click at [282, 40] on img at bounding box center [284, 38] width 23 height 23
click at [281, 40] on img at bounding box center [284, 38] width 11 height 11
type input "8.87"
type input "15.06"
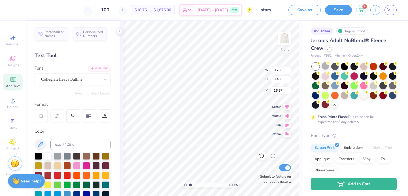
type input "16.67"
type input "15.06"
click at [286, 40] on img at bounding box center [284, 38] width 23 height 23
click at [277, 42] on img at bounding box center [284, 38] width 23 height 23
click at [279, 37] on img at bounding box center [284, 38] width 23 height 23
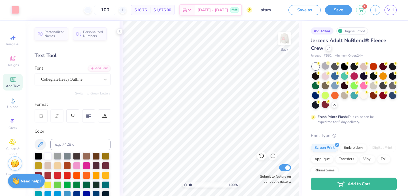
click at [279, 37] on img at bounding box center [284, 38] width 11 height 11
type input "9.88"
type input "3.86"
click at [282, 43] on img at bounding box center [284, 38] width 23 height 23
click at [280, 44] on img at bounding box center [284, 38] width 23 height 23
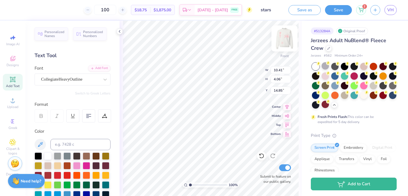
type input "10.41"
type input "4.06"
type input "14.85"
type input "7.60"
type input "6.19"
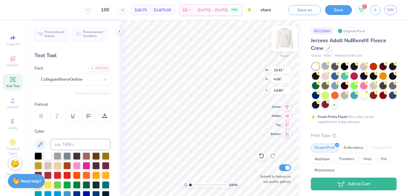
type input "8.87"
type input "10.41"
type input "4.06"
type input "15.06"
type input "9.33"
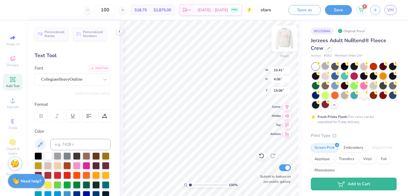
type input "3.64"
type input "15.48"
type input "7.60"
type input "6.19"
type input "8.87"
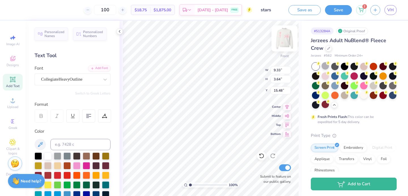
type input "15.06"
type input "8.30"
type input "3.24"
type input "15.06"
click at [281, 42] on img at bounding box center [284, 38] width 23 height 23
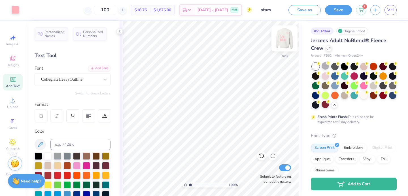
click at [287, 40] on img at bounding box center [284, 38] width 23 height 23
click at [333, 12] on button "Save" at bounding box center [338, 9] width 27 height 10
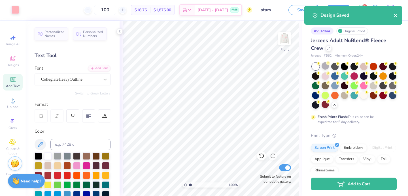
click at [397, 16] on icon "close" at bounding box center [396, 15] width 4 height 5
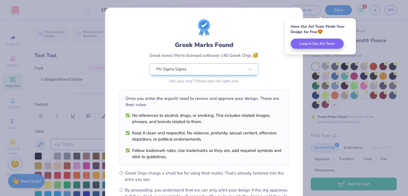
scroll to position [69, 0]
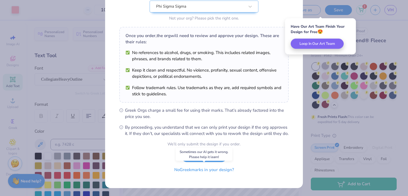
click at [204, 173] on button "No Greek marks in your design?" at bounding box center [203, 170] width 69 height 12
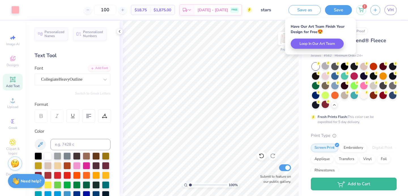
scroll to position [0, 0]
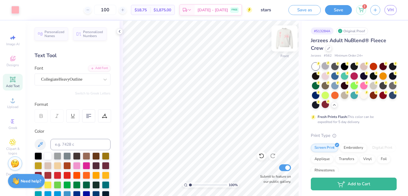
click at [282, 39] on img at bounding box center [284, 38] width 23 height 23
click at [279, 34] on img at bounding box center [284, 38] width 23 height 23
click at [291, 34] on div at bounding box center [284, 38] width 26 height 26
click at [284, 41] on img at bounding box center [284, 38] width 23 height 23
click at [284, 40] on img at bounding box center [284, 38] width 23 height 23
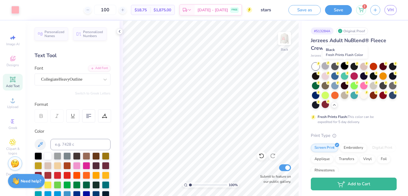
click at [344, 65] on div at bounding box center [344, 65] width 7 height 7
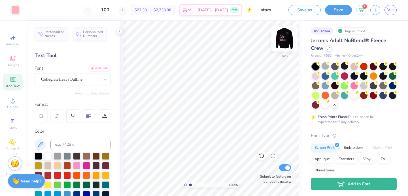
click at [286, 35] on img at bounding box center [284, 38] width 23 height 23
click at [286, 35] on img at bounding box center [284, 38] width 11 height 11
click at [51, 157] on div at bounding box center [47, 155] width 7 height 7
click at [47, 157] on div at bounding box center [47, 155] width 7 height 7
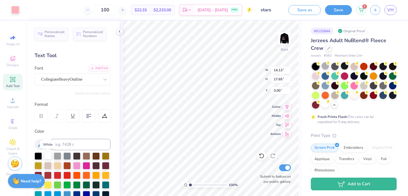
click at [49, 157] on div at bounding box center [47, 155] width 7 height 7
click at [14, 10] on div at bounding box center [15, 9] width 8 height 8
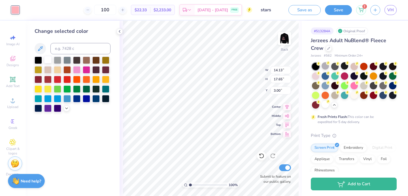
click at [48, 58] on div at bounding box center [47, 59] width 7 height 7
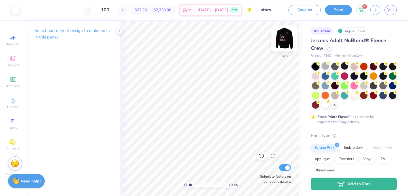
click at [282, 39] on img at bounding box center [284, 38] width 23 height 23
click at [263, 153] on div "100 % Front Submit to feature on our public gallery." at bounding box center [211, 109] width 182 height 176
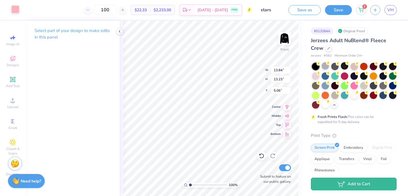
click at [14, 8] on div at bounding box center [15, 9] width 8 height 8
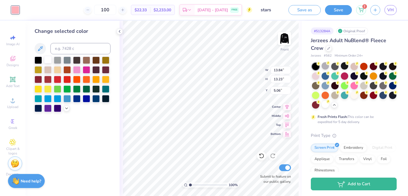
click at [44, 60] on div at bounding box center [47, 59] width 7 height 7
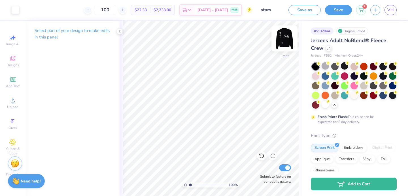
click at [285, 38] on img at bounding box center [284, 38] width 23 height 23
click at [284, 40] on img at bounding box center [284, 38] width 23 height 23
click at [259, 155] on icon at bounding box center [259, 154] width 1 height 1
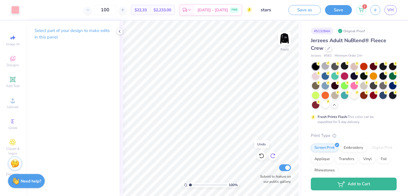
click at [271, 157] on icon at bounding box center [273, 156] width 6 height 6
click at [323, 104] on div at bounding box center [325, 104] width 7 height 7
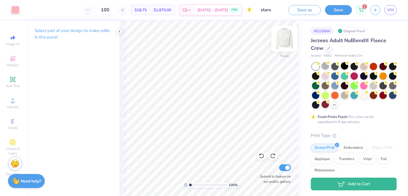
click at [286, 45] on img at bounding box center [284, 38] width 23 height 23
click at [13, 10] on div at bounding box center [15, 9] width 8 height 8
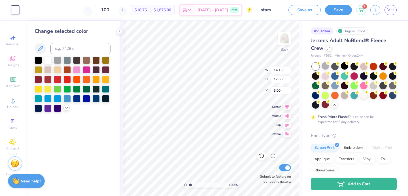
click at [65, 111] on div at bounding box center [66, 108] width 6 height 6
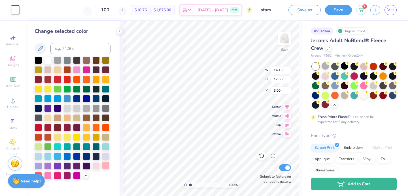
click at [106, 165] on div at bounding box center [105, 165] width 7 height 7
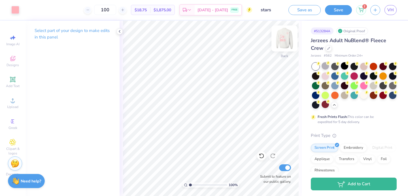
click at [287, 41] on img at bounding box center [284, 38] width 23 height 23
click at [287, 41] on img at bounding box center [284, 38] width 11 height 11
click at [283, 37] on img at bounding box center [284, 38] width 23 height 23
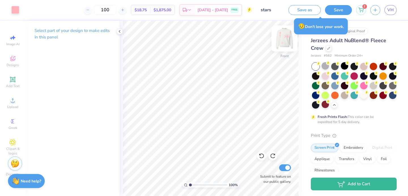
click at [283, 33] on img at bounding box center [284, 38] width 23 height 23
click at [280, 32] on img at bounding box center [284, 38] width 23 height 23
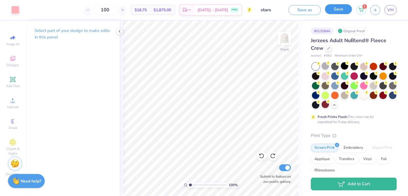
click at [338, 10] on button "Save" at bounding box center [338, 9] width 27 height 10
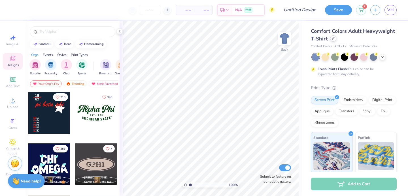
click at [332, 39] on icon at bounding box center [333, 38] width 3 height 3
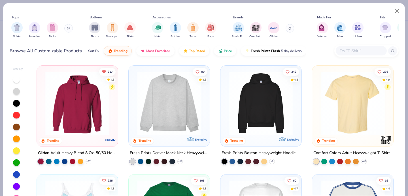
click at [343, 51] on input "text" at bounding box center [361, 51] width 44 height 7
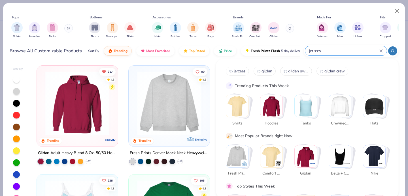
type input "jerzees"
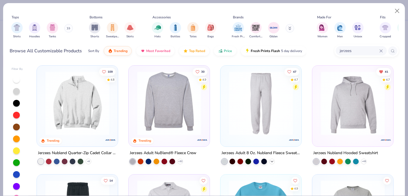
click at [270, 160] on icon at bounding box center [272, 161] width 5 height 5
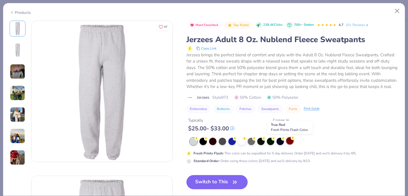
click at [291, 141] on div at bounding box center [289, 140] width 7 height 7
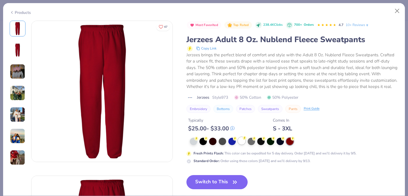
click at [241, 142] on div at bounding box center [241, 140] width 7 height 7
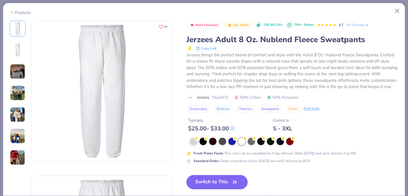
click at [208, 182] on button "Switch to This" at bounding box center [216, 182] width 61 height 14
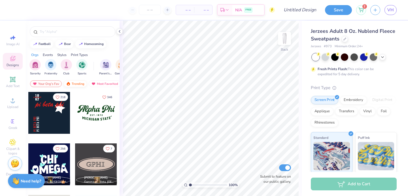
click at [75, 82] on div "Trending" at bounding box center [75, 83] width 24 height 7
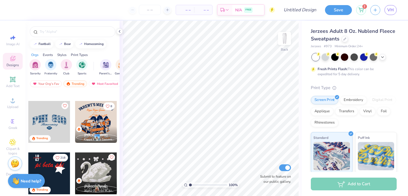
scroll to position [356, 0]
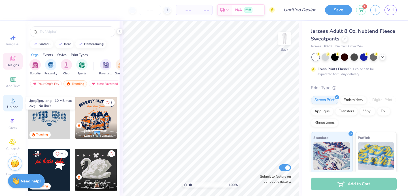
click at [12, 106] on span "Upload" at bounding box center [12, 107] width 11 height 5
click at [10, 99] on icon at bounding box center [12, 100] width 7 height 7
click at [119, 30] on icon at bounding box center [119, 31] width 5 height 5
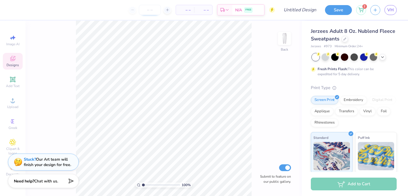
click at [153, 7] on input "number" at bounding box center [150, 10] width 22 height 10
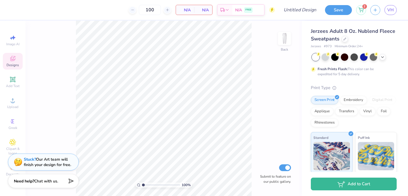
type input "100"
click at [8, 73] on div "Image AI Designs Add Text Upload Greek Clipart & logos Decorate" at bounding box center [13, 105] width 20 height 147
click at [8, 76] on div "Add Text" at bounding box center [13, 82] width 20 height 17
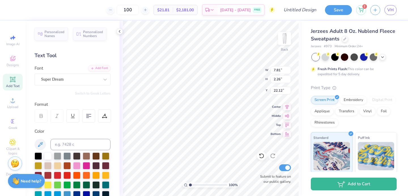
scroll to position [0, 1]
type textarea "new jersey"
click at [46, 80] on div "Super Dream" at bounding box center [70, 79] width 59 height 9
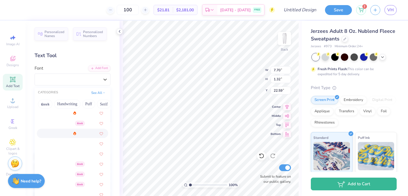
scroll to position [197, 0]
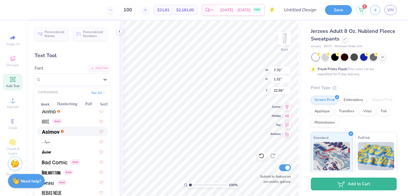
click at [57, 63] on div "Personalized Names Personalized Numbers Text Tool Add Font Font option Asimov f…" at bounding box center [72, 109] width 94 height 176
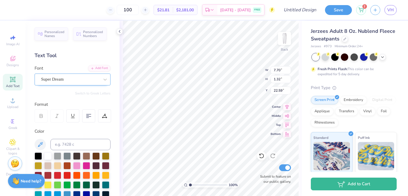
click at [70, 82] on div "Super Dream" at bounding box center [70, 79] width 59 height 9
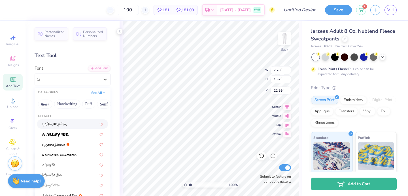
scroll to position [2, 0]
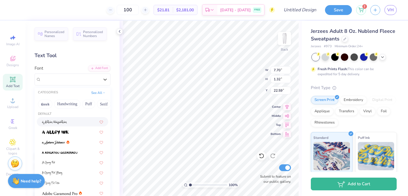
click at [58, 69] on div "Font option a Ahlan Wasahlan focused, 1 of 311. 311 results available. Use Up a…" at bounding box center [73, 75] width 76 height 20
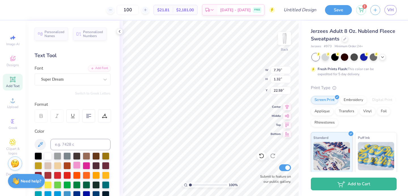
scroll to position [133, 0]
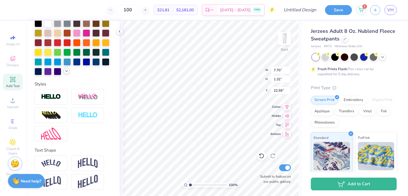
click at [66, 70] on icon at bounding box center [66, 71] width 5 height 5
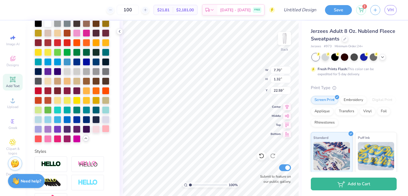
click at [105, 129] on div at bounding box center [105, 128] width 7 height 7
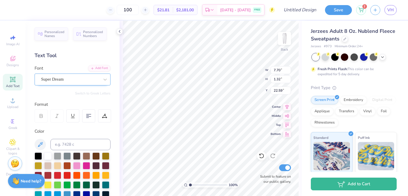
click at [63, 77] on div "Super Dream" at bounding box center [70, 79] width 59 height 9
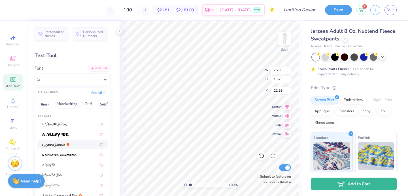
click at [65, 143] on img at bounding box center [53, 145] width 23 height 4
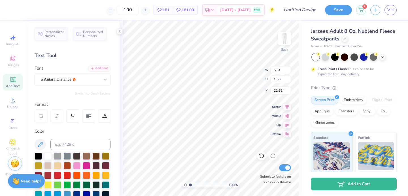
type input "5.31"
type input "1.56"
type input "7.33"
type input "6.38"
type input "1.88"
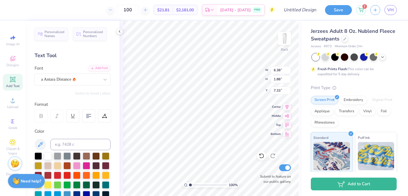
type input "15.53"
click at [281, 41] on img at bounding box center [284, 38] width 23 height 23
click at [281, 41] on img at bounding box center [284, 38] width 11 height 11
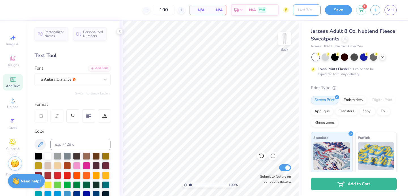
click at [293, 8] on input "Design Title" at bounding box center [307, 9] width 28 height 11
type input "stars"
click at [281, 39] on img at bounding box center [284, 38] width 23 height 23
click at [281, 39] on img at bounding box center [284, 38] width 11 height 11
click at [9, 101] on div "Upload" at bounding box center [13, 103] width 20 height 17
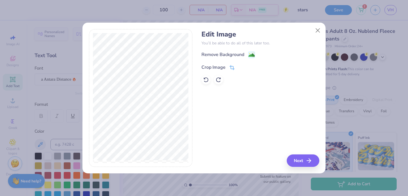
click at [218, 69] on div "Crop Image" at bounding box center [213, 67] width 24 height 7
click at [303, 163] on div "Edit Image You’ll be able to do all of this later too. Remove Background Crop I…" at bounding box center [260, 98] width 118 height 138
click at [239, 66] on button at bounding box center [242, 67] width 6 height 6
click at [250, 50] on div "Edit Image You’ll be able to do all of this later too. Remove Background Crop I…" at bounding box center [260, 57] width 118 height 54
click at [251, 56] on image at bounding box center [251, 56] width 6 height 6
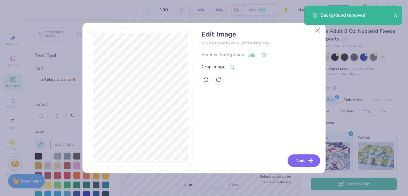
click at [300, 156] on button "Next" at bounding box center [304, 161] width 33 height 12
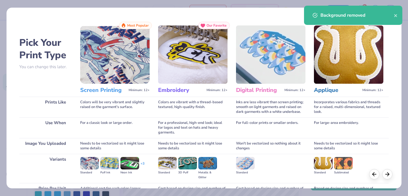
scroll to position [58, 0]
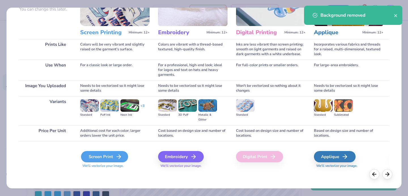
click at [122, 154] on div "Screen Print" at bounding box center [104, 156] width 47 height 11
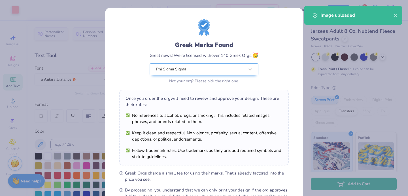
scroll to position [69, 0]
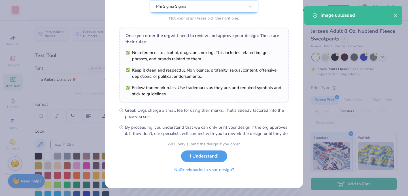
click at [198, 173] on button "No Greek marks in your design?" at bounding box center [203, 170] width 69 height 12
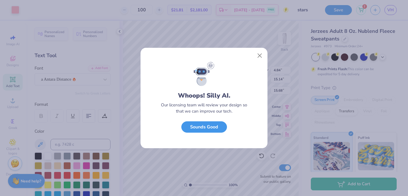
click at [213, 129] on button "Sounds Good" at bounding box center [204, 128] width 46 height 12
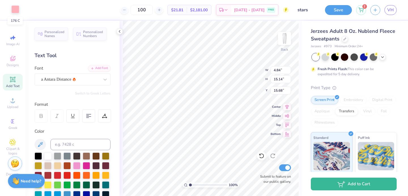
click at [14, 11] on div at bounding box center [15, 9] width 8 height 8
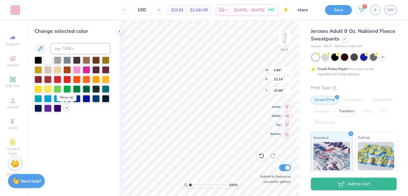
click at [65, 108] on icon at bounding box center [66, 108] width 5 height 5
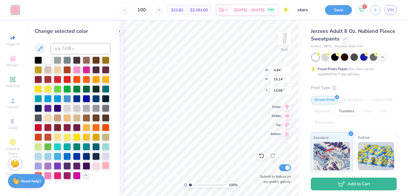
click at [105, 163] on div at bounding box center [105, 165] width 7 height 7
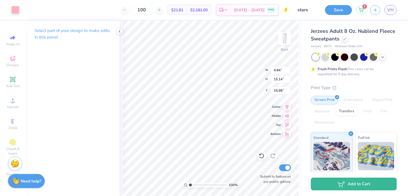
type input "2.28"
type input "7.11"
type input "3.77"
type input "3.88"
type input "3.87"
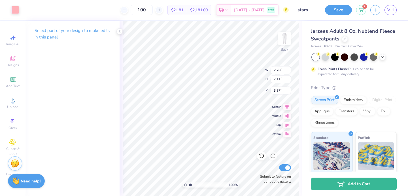
type input "5.40"
type input "5.21"
click at [289, 43] on img at bounding box center [284, 38] width 23 height 23
click at [10, 105] on span "Upload" at bounding box center [12, 107] width 11 height 5
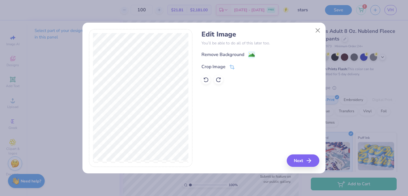
click at [205, 63] on div "Remove Background Crop Image" at bounding box center [260, 67] width 118 height 33
click at [213, 54] on div "Remove Background" at bounding box center [222, 55] width 43 height 7
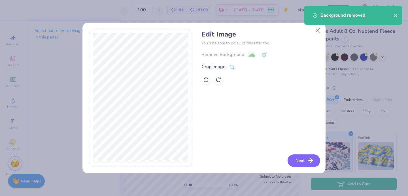
click at [304, 159] on button "Next" at bounding box center [304, 161] width 33 height 12
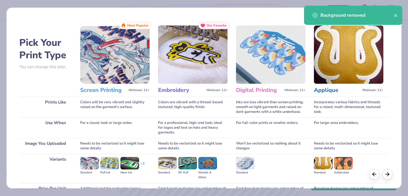
scroll to position [58, 0]
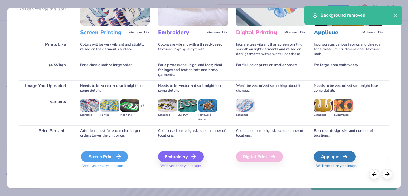
click at [118, 158] on icon at bounding box center [118, 157] width 7 height 7
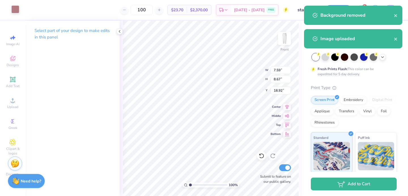
click at [15, 7] on div at bounding box center [15, 9] width 8 height 8
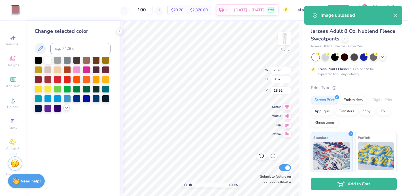
click at [68, 108] on icon at bounding box center [66, 108] width 5 height 5
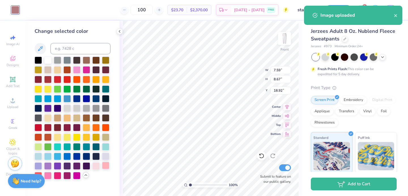
click at [105, 169] on div at bounding box center [105, 165] width 7 height 7
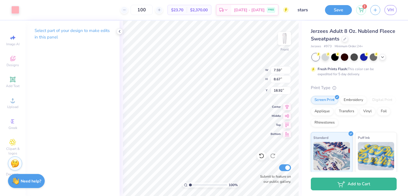
type input "5.53"
type input "6.32"
type input "5.87"
type input "5.81"
type input "5.94"
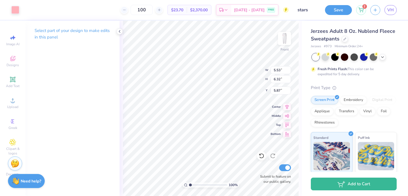
type input "5.77"
type input "4.45"
type input "4.55"
type input "4.53"
type input "6.71"
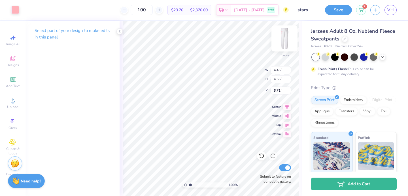
click at [281, 38] on img at bounding box center [284, 38] width 23 height 23
click at [281, 38] on img at bounding box center [284, 38] width 11 height 11
click at [282, 41] on img at bounding box center [284, 38] width 23 height 23
click at [282, 41] on img at bounding box center [284, 38] width 11 height 11
click at [283, 38] on img at bounding box center [284, 38] width 23 height 23
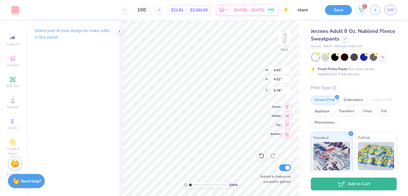
type input "2.73"
type input "2.79"
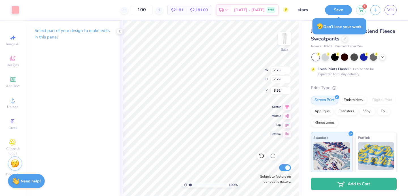
type input "7.37"
type input "2.83"
type input "7.46"
type input "2.66"
type input "2.92"
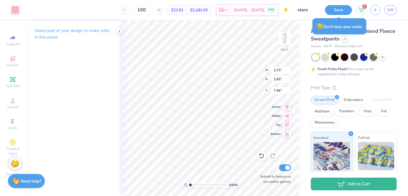
type input "7.48"
click at [259, 159] on div at bounding box center [261, 156] width 9 height 9
click at [259, 156] on icon at bounding box center [262, 156] width 6 height 6
type input "3.14"
type input "3.21"
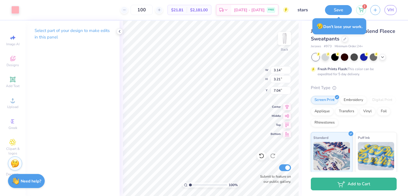
type input "7.16"
type input "2.28"
type input "7.11"
type input "5.21"
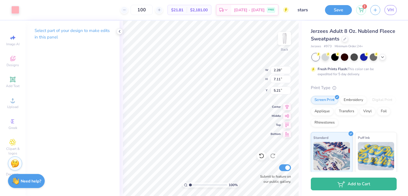
type input "1.93"
type input "6.02"
type input "5.75"
type input "3.14"
type input "3.21"
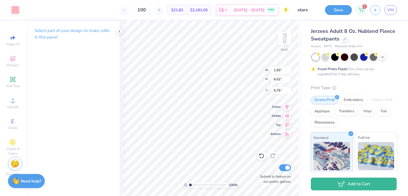
type input "7.16"
type input "4.07"
type input "4.16"
type input "5.99"
type input "12.35"
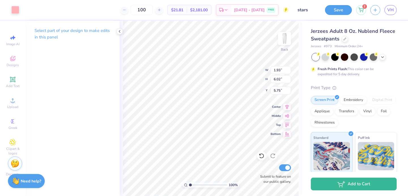
type input "5.19"
type input "2.10"
type input "6.58"
type input "5.08"
type input "5.10"
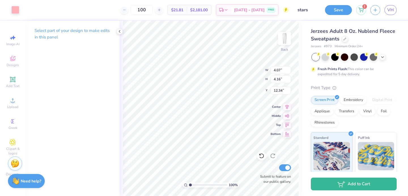
type input "4.01"
type input "4.22"
type input "12.43"
type input "4.27"
type input "4.13"
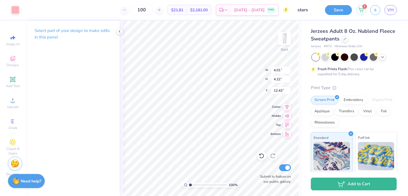
type input "12.67"
click at [259, 156] on icon at bounding box center [262, 156] width 6 height 6
click at [285, 33] on img at bounding box center [284, 38] width 23 height 23
click at [281, 39] on img at bounding box center [284, 38] width 23 height 23
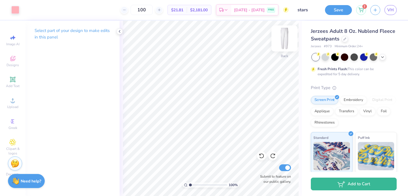
click at [286, 44] on img at bounding box center [284, 38] width 23 height 23
click at [10, 103] on icon at bounding box center [12, 100] width 7 height 7
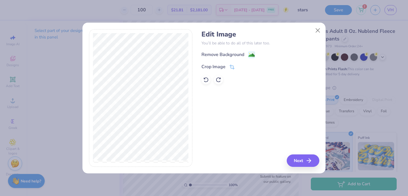
click at [223, 59] on div "Remove Background Crop Image" at bounding box center [260, 67] width 118 height 33
click at [227, 49] on div "Edit Image You’ll be able to do all of this later too. Remove Background Crop I…" at bounding box center [260, 57] width 118 height 54
click at [228, 60] on div "Remove Background Crop Image" at bounding box center [260, 67] width 118 height 33
click at [232, 55] on div "Remove Background" at bounding box center [222, 55] width 43 height 7
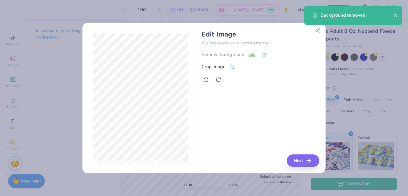
click at [296, 168] on div "Edit Image You’ll be able to do all of this later too. Remove Background Crop I…" at bounding box center [203, 101] width 243 height 144
click at [296, 167] on button "Next" at bounding box center [304, 161] width 33 height 12
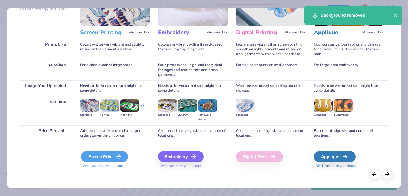
click at [117, 156] on icon at bounding box center [118, 157] width 7 height 7
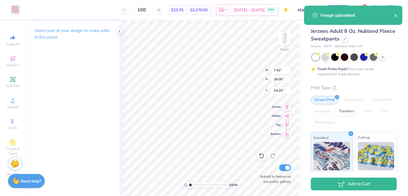
click at [18, 8] on div at bounding box center [15, 9] width 8 height 8
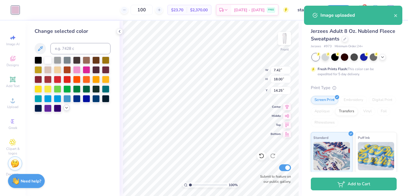
click at [65, 110] on icon at bounding box center [66, 108] width 5 height 5
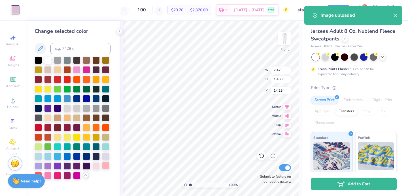
click at [105, 167] on div at bounding box center [105, 165] width 7 height 7
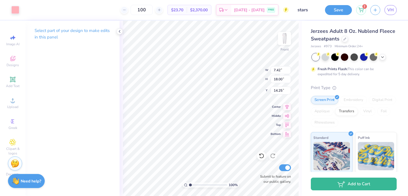
type input "6.44"
type input "15.61"
type input "21.83"
click at [283, 38] on img at bounding box center [284, 38] width 23 height 23
click at [279, 41] on img at bounding box center [284, 38] width 23 height 23
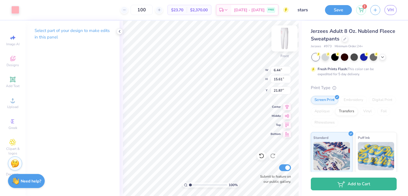
type input "5.34"
type input "12.94"
type input "24.21"
click at [286, 38] on img at bounding box center [284, 38] width 23 height 23
click at [283, 37] on img at bounding box center [284, 38] width 23 height 23
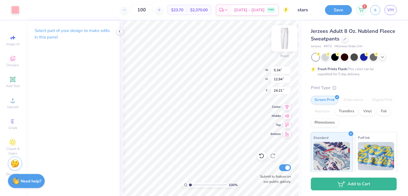
click at [282, 36] on img at bounding box center [284, 38] width 23 height 23
click at [280, 38] on img at bounding box center [284, 38] width 23 height 23
type input "24.22"
click at [284, 39] on img at bounding box center [284, 38] width 23 height 23
type input "29.57"
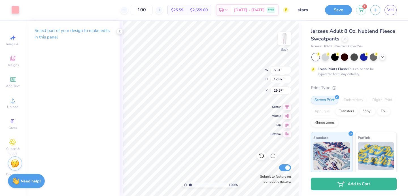
type input "29.53"
type input "4.66"
type input "11.31"
type input "30.92"
click at [287, 47] on img at bounding box center [284, 38] width 23 height 23
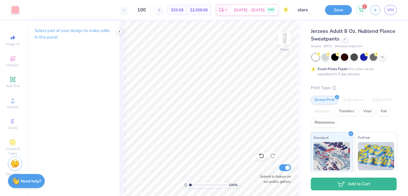
click at [287, 44] on img at bounding box center [284, 38] width 11 height 11
click at [287, 42] on img at bounding box center [284, 38] width 23 height 23
type input "25.81"
type input "26.71"
click at [285, 36] on img at bounding box center [284, 38] width 23 height 23
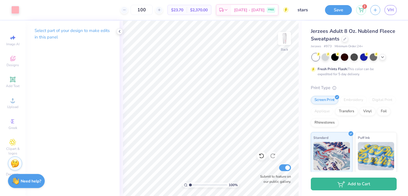
click at [285, 36] on img at bounding box center [284, 38] width 11 height 11
click at [340, 10] on button "Save" at bounding box center [338, 9] width 27 height 10
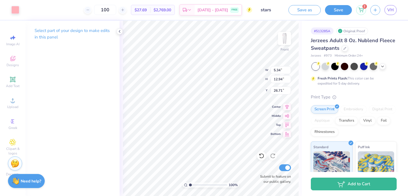
type input "31.30"
type input "30.17"
type input "31.06"
type input "30.97"
type input "5.07"
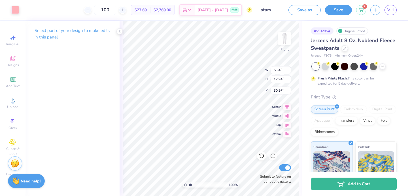
type input "12.30"
type input "31.61"
click at [259, 158] on icon at bounding box center [262, 156] width 6 height 6
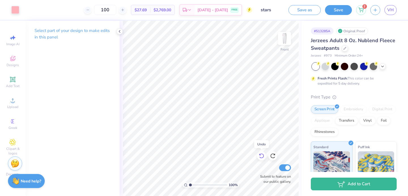
click at [259, 158] on icon at bounding box center [262, 156] width 6 height 6
click at [270, 155] on div at bounding box center [272, 156] width 9 height 9
click at [263, 156] on icon at bounding box center [262, 156] width 6 height 6
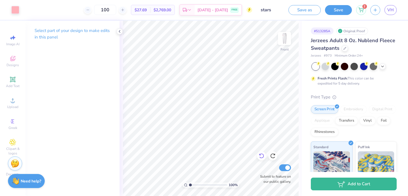
click at [264, 156] on icon at bounding box center [262, 156] width 6 height 6
click at [272, 156] on icon at bounding box center [273, 156] width 6 height 6
type input "28.82"
click at [285, 41] on img at bounding box center [284, 38] width 23 height 23
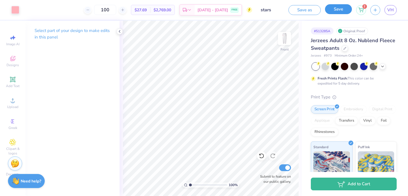
click at [334, 8] on button "Save" at bounding box center [338, 9] width 27 height 10
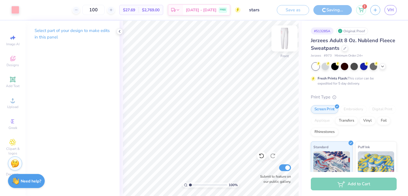
click at [283, 36] on img at bounding box center [284, 38] width 23 height 23
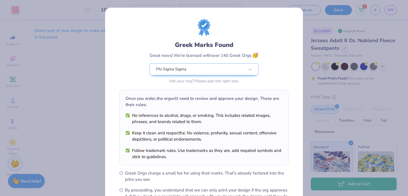
scroll to position [69, 0]
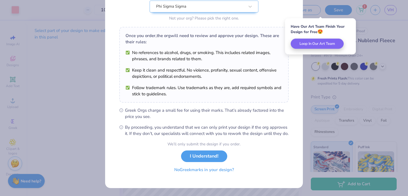
click at [184, 173] on button "No Greek marks in your design?" at bounding box center [203, 170] width 69 height 12
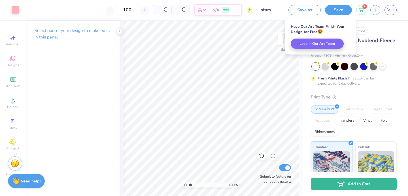
scroll to position [0, 0]
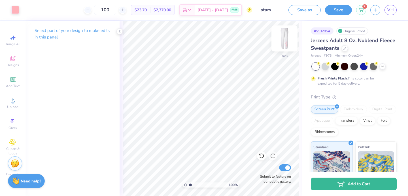
click at [284, 35] on img at bounding box center [284, 38] width 23 height 23
type input "5.12"
type input "12.41"
type input "29.35"
click at [331, 13] on button "Save" at bounding box center [338, 9] width 27 height 10
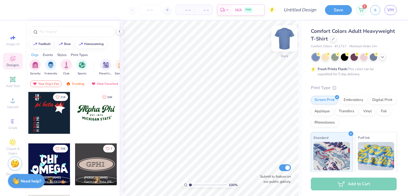
click at [283, 42] on img at bounding box center [284, 38] width 23 height 23
click at [282, 42] on img at bounding box center [284, 38] width 23 height 23
click at [332, 37] on icon at bounding box center [333, 38] width 3 height 3
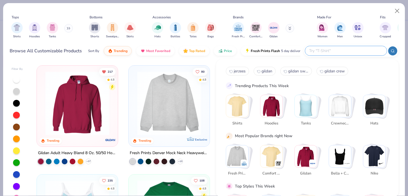
click at [352, 49] on input "text" at bounding box center [345, 51] width 74 height 7
type input "j"
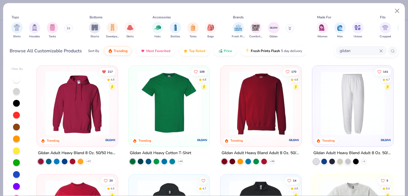
scroll to position [16, 0]
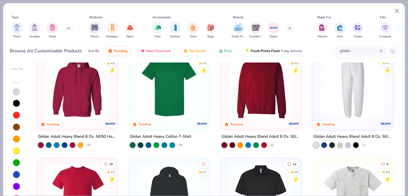
click at [272, 144] on icon at bounding box center [272, 145] width 5 height 5
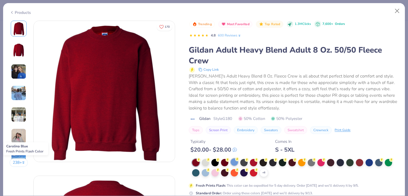
click at [236, 164] on div at bounding box center [234, 162] width 7 height 7
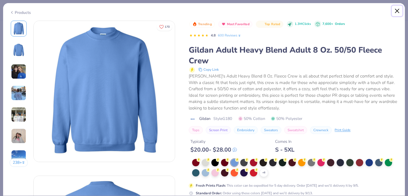
click at [393, 11] on button "Close" at bounding box center [397, 11] width 11 height 11
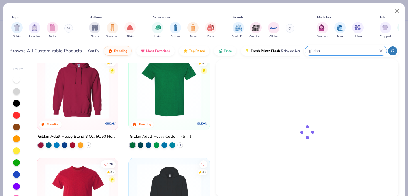
drag, startPoint x: 356, startPoint y: 51, endPoint x: 326, endPoint y: 46, distance: 30.1
click at [334, 48] on input "gildan" at bounding box center [343, 51] width 71 height 7
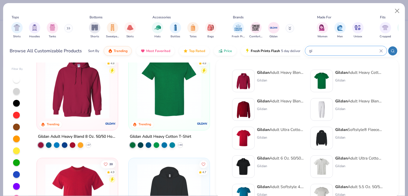
type input "g"
type input "jerzees"
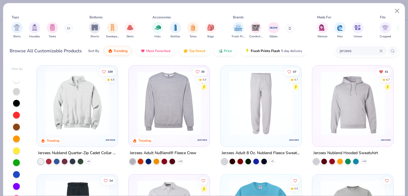
scroll to position [8, 0]
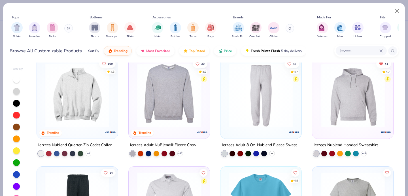
click at [273, 155] on icon at bounding box center [272, 154] width 5 height 5
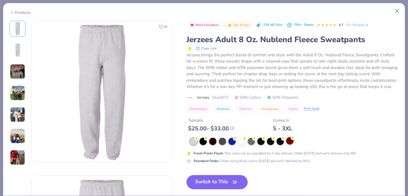
click at [290, 145] on div at bounding box center [289, 140] width 7 height 7
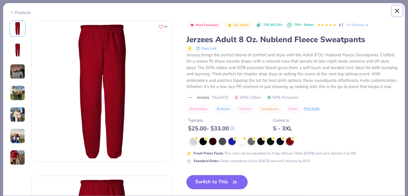
click at [398, 11] on button "Close" at bounding box center [397, 11] width 11 height 11
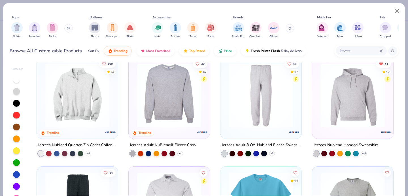
click at [180, 152] on icon at bounding box center [180, 154] width 5 height 5
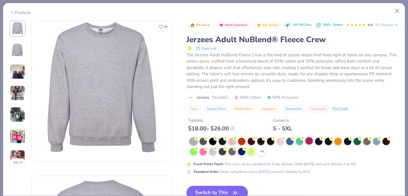
click at [310, 145] on div at bounding box center [308, 140] width 7 height 7
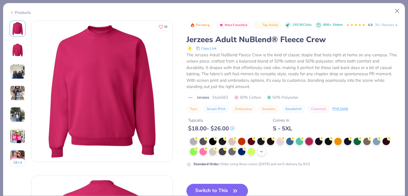
click at [261, 154] on icon at bounding box center [261, 152] width 5 height 5
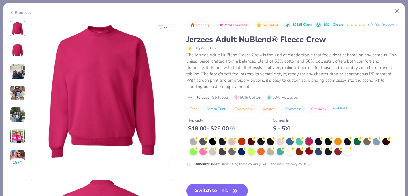
click at [313, 155] on div at bounding box center [308, 151] width 7 height 7
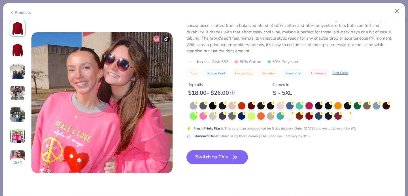
scroll to position [926, 0]
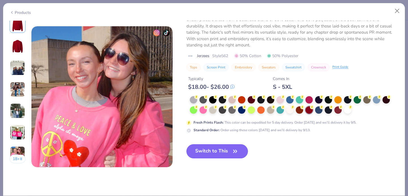
click at [225, 148] on button "Switch to This" at bounding box center [216, 151] width 61 height 14
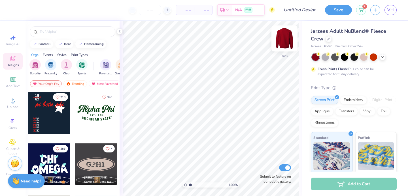
click at [284, 39] on img at bounding box center [284, 38] width 23 height 23
click at [13, 85] on span "Add Text" at bounding box center [13, 86] width 14 height 5
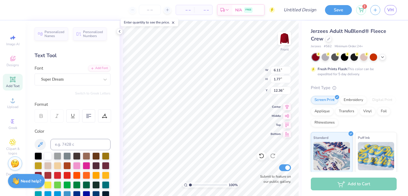
type textarea "1913"
click at [69, 74] on div "Super Dream" at bounding box center [73, 80] width 76 height 12
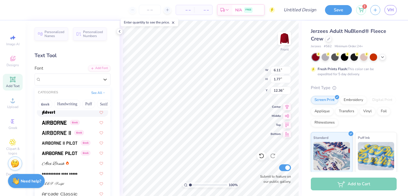
scroll to position [93, 0]
click at [52, 113] on img at bounding box center [48, 113] width 13 height 4
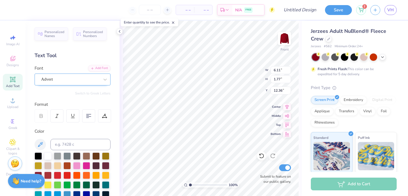
click at [58, 84] on div "Advert" at bounding box center [73, 80] width 76 height 12
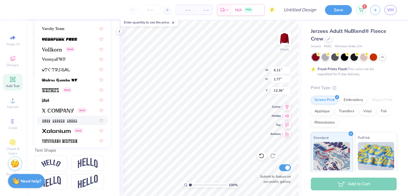
scroll to position [2990, 0]
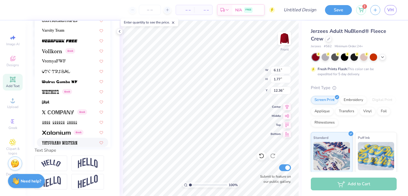
click at [59, 142] on img at bounding box center [59, 143] width 35 height 4
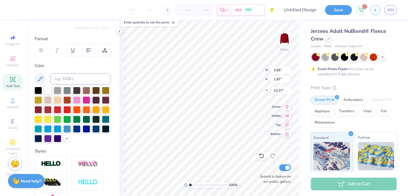
scroll to position [0, 0]
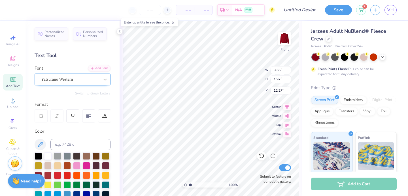
click at [59, 81] on div "Yatsurano Western" at bounding box center [70, 79] width 59 height 9
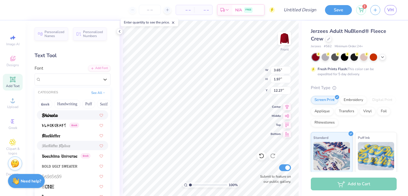
scroll to position [297, 0]
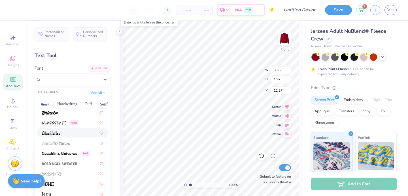
click at [61, 135] on div at bounding box center [72, 133] width 61 height 6
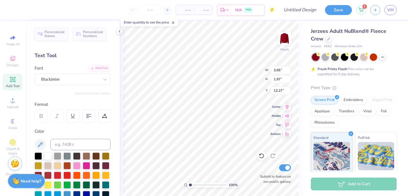
type input "4.87"
type input "2.21"
type input "22.42"
type input "7.41"
type input "3.36"
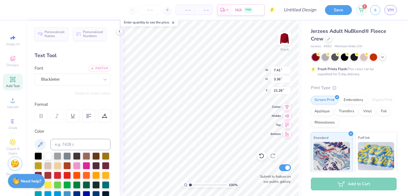
type input "21.31"
click at [14, 101] on icon at bounding box center [12, 100] width 7 height 7
click at [16, 87] on span "Add Text" at bounding box center [13, 86] width 14 height 5
type textarea "Once, Always"
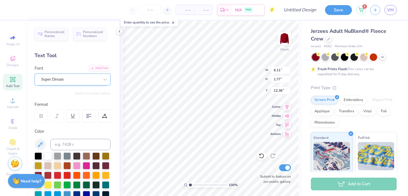
click at [81, 75] on div "Super Dream" at bounding box center [70, 79] width 59 height 9
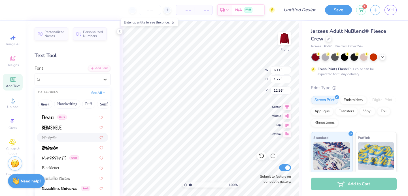
scroll to position [262, 0]
click at [62, 165] on div "Blackletter" at bounding box center [72, 168] width 61 height 6
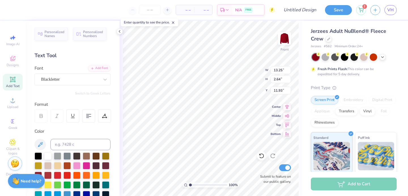
type input "9.80"
type input "1.96"
type input "18.82"
type input "7.59"
type input "1.52"
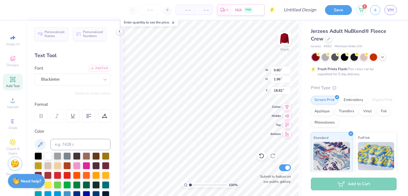
type input "19.26"
type input "21.33"
type input "8.37"
type input "3.79"
type input "21.21"
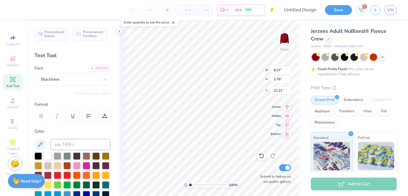
type input "7.59"
type input "1.52"
type input "19.69"
type input "6.38"
type input "1.27"
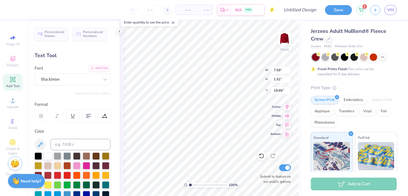
type input "19.93"
type input "19.51"
type input "20.78"
type input "19.11"
type input "20.79"
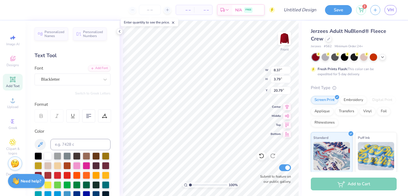
type input "10.05"
type input "4.55"
type input "20.38"
type input "8.78"
type input "3.98"
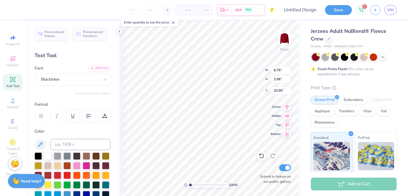
type input "21.01"
type input "6.38"
type input "1.27"
type input "19.11"
type input "5.53"
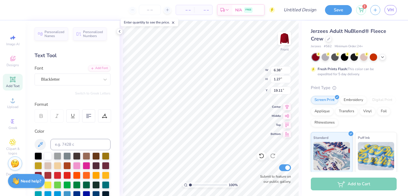
type input "1.10"
type input "19.91"
click at [282, 35] on img at bounding box center [284, 38] width 23 height 23
click at [282, 36] on img at bounding box center [284, 38] width 11 height 11
click at [282, 41] on img at bounding box center [284, 38] width 23 height 23
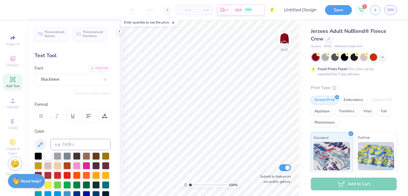
click at [282, 43] on img at bounding box center [284, 38] width 11 height 11
click at [383, 56] on icon at bounding box center [382, 56] width 5 height 5
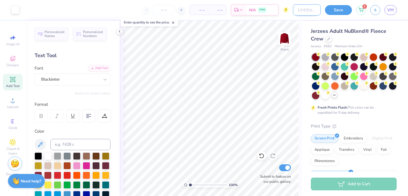
click at [298, 12] on input "Design Title" at bounding box center [307, 9] width 28 height 11
type input "red"
click at [336, 10] on button "Save" at bounding box center [338, 9] width 27 height 10
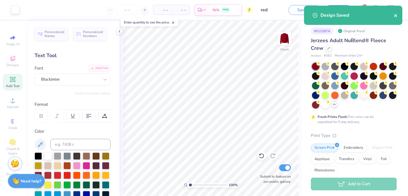
click at [396, 16] on icon "close" at bounding box center [396, 15] width 4 height 5
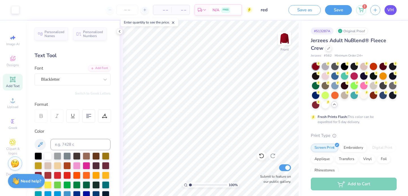
click at [391, 7] on span "VH" at bounding box center [390, 10] width 7 height 7
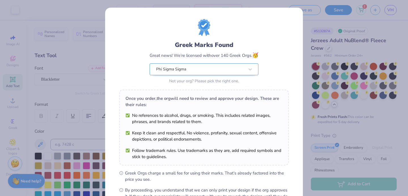
scroll to position [69, 0]
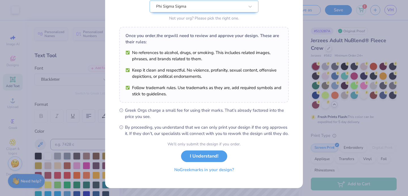
click at [185, 176] on div "We’ll only submit the design if you order. I Understand! No Greek marks in your…" at bounding box center [203, 159] width 73 height 36
click at [184, 171] on button "No Greek marks in your design?" at bounding box center [203, 170] width 69 height 12
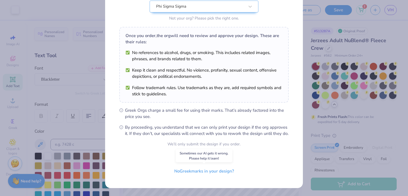
scroll to position [0, 0]
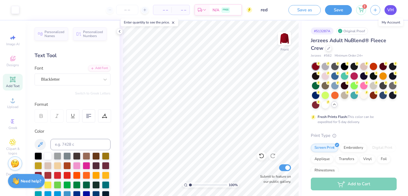
click at [391, 8] on span "VH" at bounding box center [390, 10] width 7 height 7
click at [6, 97] on div "Upload" at bounding box center [13, 103] width 20 height 17
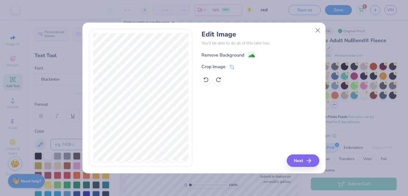
click at [215, 53] on div "Remove Background" at bounding box center [222, 55] width 43 height 7
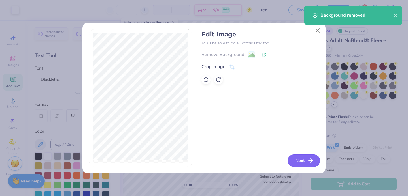
click at [301, 165] on button "Next" at bounding box center [304, 161] width 33 height 12
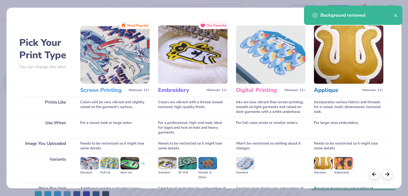
scroll to position [58, 0]
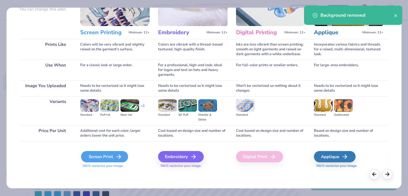
click at [108, 157] on div "Screen Print" at bounding box center [104, 156] width 47 height 11
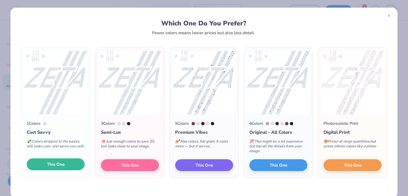
click at [58, 162] on span "This One" at bounding box center [56, 164] width 18 height 7
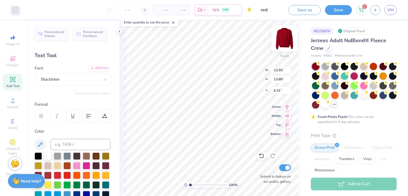
click at [279, 39] on img at bounding box center [284, 38] width 23 height 23
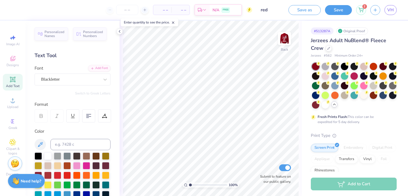
click at [162, 9] on span "– –" at bounding box center [162, 10] width 11 height 6
click at [163, 9] on span "– –" at bounding box center [162, 10] width 11 height 6
click at [172, 17] on div "Enter quantity to see the price." at bounding box center [149, 22] width 61 height 11
click at [166, 12] on span "– –" at bounding box center [162, 10] width 11 height 6
click at [127, 8] on input "number" at bounding box center [127, 10] width 22 height 10
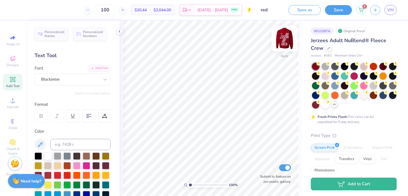
type input "100"
click at [283, 39] on img at bounding box center [284, 38] width 23 height 23
click at [282, 42] on img at bounding box center [284, 38] width 23 height 23
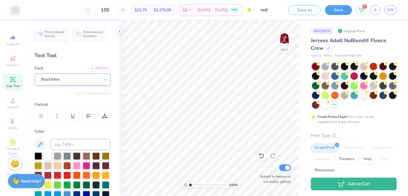
click at [55, 83] on div "Blackletter" at bounding box center [70, 79] width 59 height 9
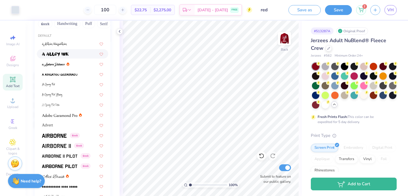
scroll to position [88, 0]
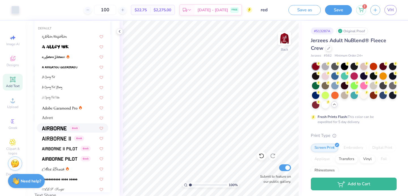
click at [65, 128] on img at bounding box center [54, 129] width 25 height 4
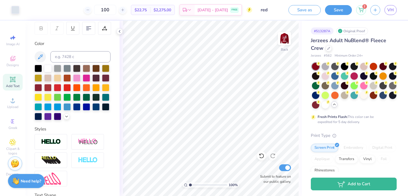
click at [12, 75] on div "Add Text" at bounding box center [13, 82] width 20 height 17
type textarea "19"
type input "4.63"
type input "1.02"
type input "0.73"
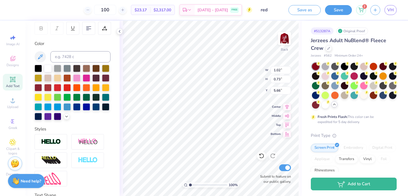
type input "4.78"
type input "1.59"
type input "1.13"
type input "4.38"
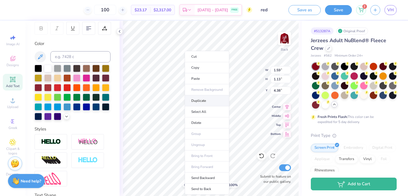
click at [194, 103] on li "Duplicate" at bounding box center [207, 100] width 44 height 11
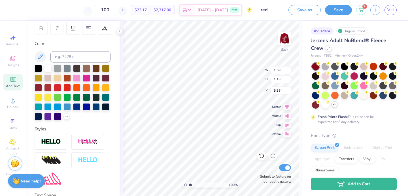
type input "5.38"
type textarea "13"
type input "5.93"
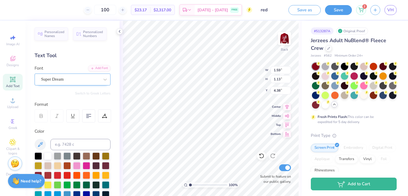
click at [60, 78] on div "Super Dream" at bounding box center [70, 79] width 59 height 9
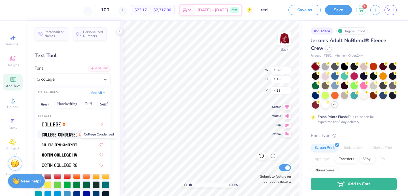
click at [47, 136] on img at bounding box center [59, 135] width 35 height 4
type input "college"
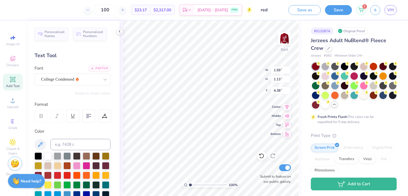
type input "1.10"
type input "4.39"
click at [71, 74] on div "Super Dream" at bounding box center [73, 80] width 76 height 12
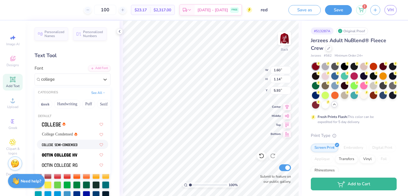
click at [59, 142] on span at bounding box center [59, 145] width 35 height 6
type input "college"
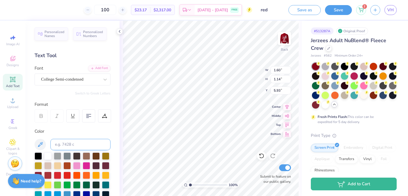
type input "1.22"
type input "1.10"
type input "5.94"
click at [67, 80] on div "College Semi-condensed" at bounding box center [70, 79] width 59 height 9
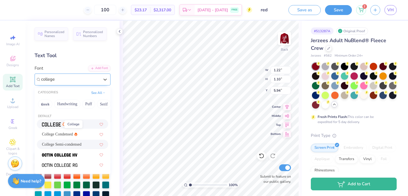
click at [56, 124] on img at bounding box center [51, 125] width 19 height 4
type input "college"
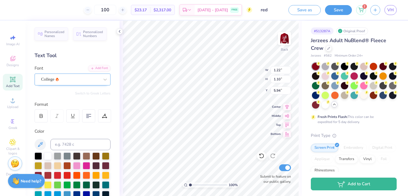
type input "1.34"
click at [72, 80] on div "College" at bounding box center [70, 79] width 59 height 9
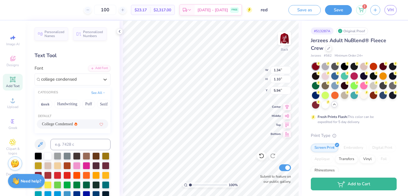
click at [64, 126] on span "College Condensed" at bounding box center [57, 124] width 31 height 6
type input "college condensed"
type input "1.10"
type input "5.51"
type input "5.93"
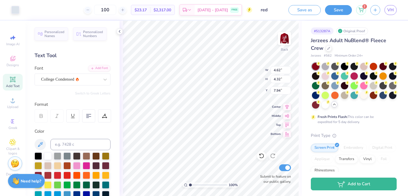
type input "8.15"
click at [286, 46] on img at bounding box center [284, 38] width 23 height 23
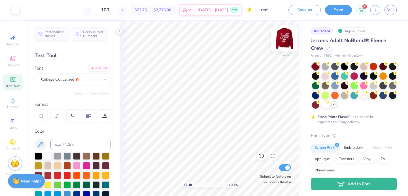
click at [285, 41] on img at bounding box center [284, 38] width 23 height 23
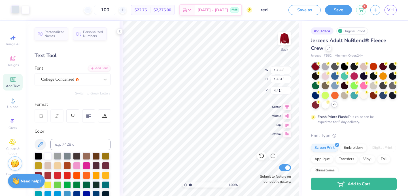
click at [16, 12] on div at bounding box center [15, 9] width 8 height 8
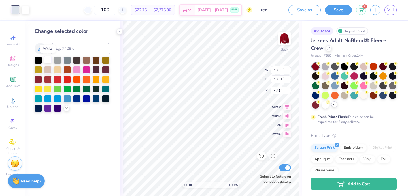
click at [48, 59] on div at bounding box center [47, 59] width 7 height 7
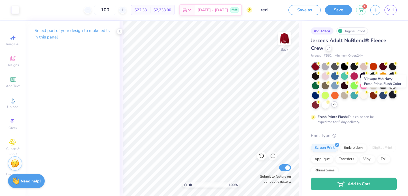
click at [390, 94] on div at bounding box center [392, 94] width 7 height 7
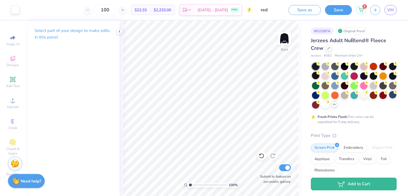
click at [316, 75] on div at bounding box center [315, 75] width 7 height 7
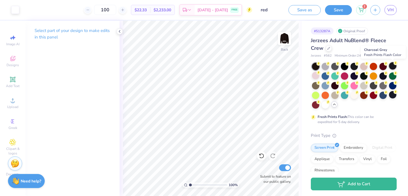
click at [393, 65] on div at bounding box center [392, 65] width 7 height 7
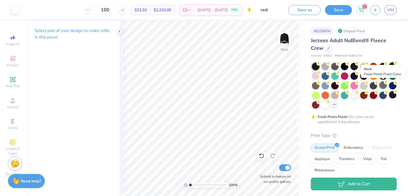
click at [384, 82] on circle at bounding box center [386, 82] width 4 height 4
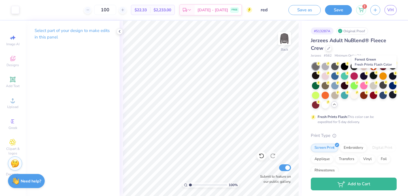
click at [376, 78] on div at bounding box center [373, 75] width 7 height 7
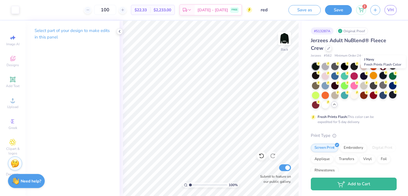
click at [385, 79] on div at bounding box center [382, 75] width 7 height 7
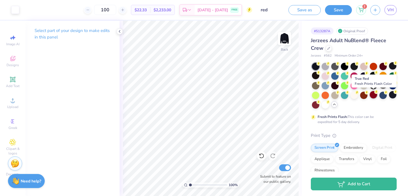
click at [373, 95] on div at bounding box center [373, 94] width 7 height 7
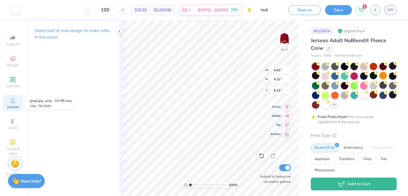
click at [10, 105] on span "Upload" at bounding box center [12, 107] width 11 height 5
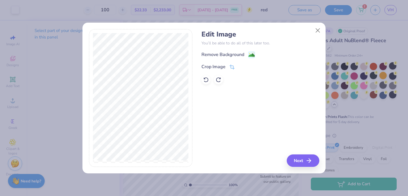
click at [228, 50] on div "Edit Image You’ll be able to do all of this later too. Remove Background Crop I…" at bounding box center [260, 57] width 118 height 54
click at [227, 58] on div "Remove Background" at bounding box center [222, 54] width 43 height 7
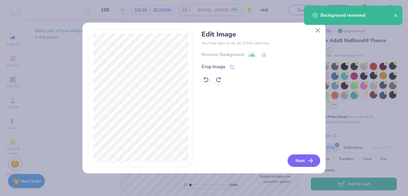
click at [310, 159] on icon "button" at bounding box center [310, 161] width 7 height 7
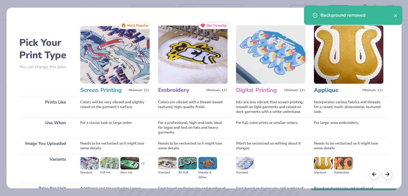
scroll to position [58, 0]
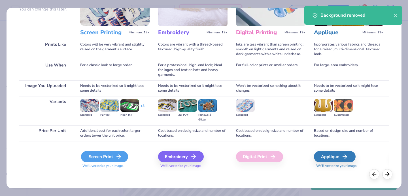
click at [109, 158] on div "Screen Print" at bounding box center [104, 156] width 47 height 11
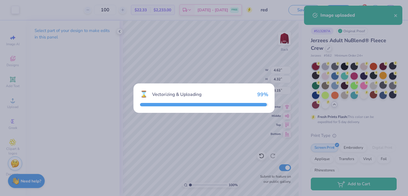
type input "14.52"
type input "15.51"
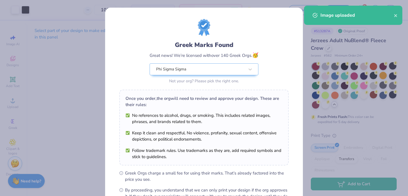
click at [229, 91] on body "Art colors 100 $22.75 Per Item $2,275.00 Total Est. Delivery Sep 10 - 13 FREE D…" at bounding box center [204, 98] width 408 height 196
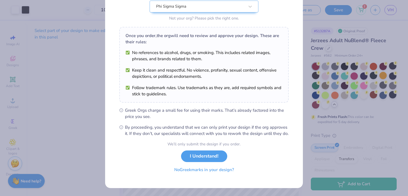
click at [200, 169] on button "No Greek marks in your design?" at bounding box center [203, 170] width 69 height 12
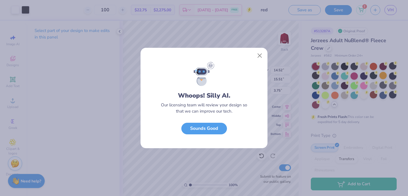
scroll to position [0, 0]
click at [202, 126] on button "Sounds Good" at bounding box center [204, 128] width 46 height 12
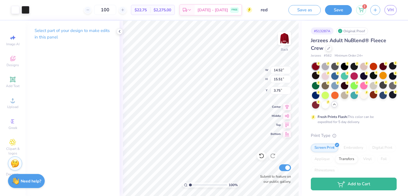
type input "3.00"
click at [260, 158] on icon at bounding box center [261, 156] width 5 height 5
type input "6.83"
click at [122, 132] on div "100 % Back W 3.51 3.51 " H 4.51 4.51 " Y 6.83 6.83 " Center Middle Top Bottom S…" at bounding box center [211, 109] width 182 height 176
click at [258, 156] on div at bounding box center [261, 156] width 9 height 9
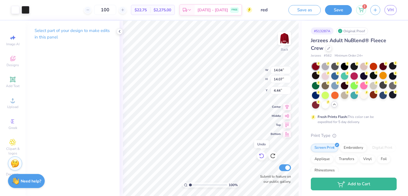
click at [259, 157] on icon at bounding box center [262, 156] width 6 height 6
click at [265, 158] on div at bounding box center [261, 156] width 9 height 9
click at [273, 158] on icon at bounding box center [273, 156] width 6 height 6
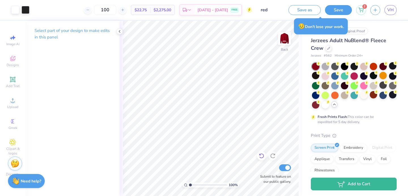
click at [264, 157] on icon at bounding box center [262, 156] width 6 height 6
click at [263, 157] on icon at bounding box center [261, 156] width 5 height 5
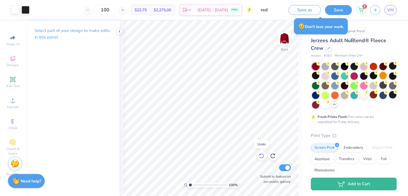
click at [263, 157] on icon at bounding box center [261, 156] width 5 height 5
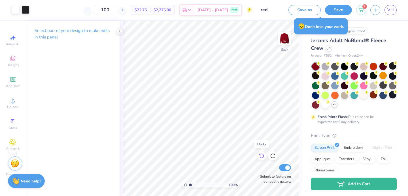
click at [263, 157] on icon at bounding box center [261, 156] width 5 height 5
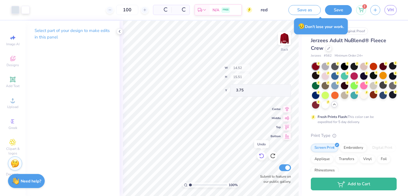
click at [263, 157] on icon at bounding box center [261, 156] width 5 height 5
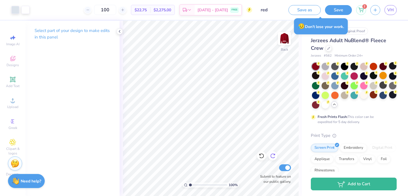
click at [274, 154] on icon at bounding box center [273, 156] width 6 height 6
click at [274, 154] on icon at bounding box center [274, 154] width 1 height 1
click at [275, 154] on icon at bounding box center [274, 154] width 1 height 1
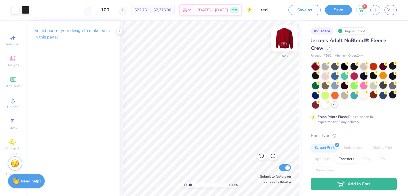
click at [286, 40] on img at bounding box center [284, 38] width 23 height 23
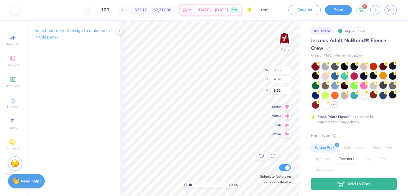
click at [263, 157] on icon at bounding box center [261, 156] width 5 height 5
type input "9.61"
click at [117, 122] on div "Select part of your design to make edits in this panel" at bounding box center [72, 109] width 94 height 176
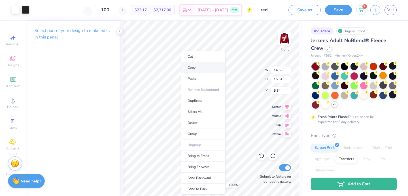
click at [201, 68] on li "Copy" at bounding box center [203, 67] width 44 height 11
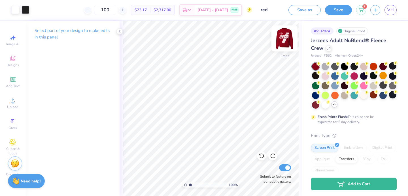
click at [288, 42] on img at bounding box center [284, 38] width 23 height 23
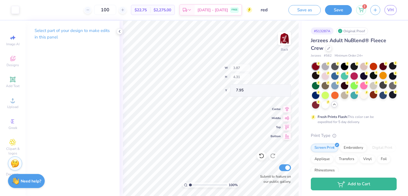
type input "6.37"
type input "9.19"
type input "8.83"
click at [260, 154] on icon at bounding box center [262, 156] width 6 height 6
click at [261, 154] on icon at bounding box center [262, 156] width 6 height 6
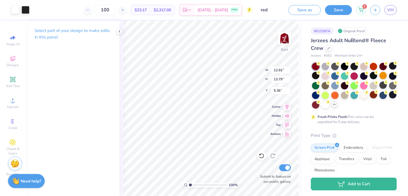
type input "12.92"
type input "13.79"
type input "4.96"
type input "12.85"
type input "3.63"
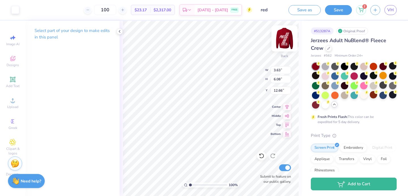
type input "6.08"
click at [261, 155] on icon at bounding box center [262, 156] width 6 height 6
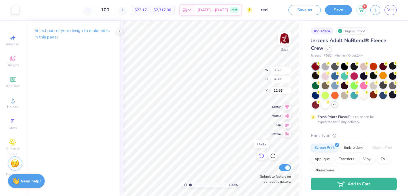
click at [261, 155] on icon at bounding box center [262, 156] width 6 height 6
click at [262, 155] on icon at bounding box center [262, 156] width 6 height 6
click at [274, 157] on icon at bounding box center [273, 156] width 6 height 6
click at [263, 153] on icon at bounding box center [262, 156] width 6 height 6
type input "13.07"
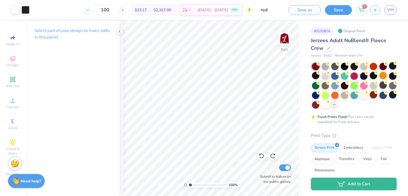
click at [350, 9] on button "Save" at bounding box center [338, 10] width 27 height 10
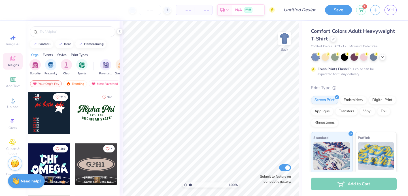
click at [336, 38] on div "Comfort Colors Adult Heavyweight T-Shirt" at bounding box center [354, 34] width 86 height 15
click at [334, 38] on div at bounding box center [333, 38] width 6 height 6
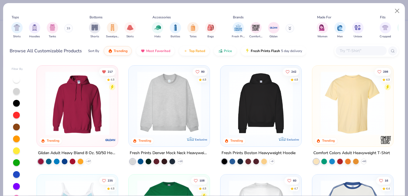
click at [348, 53] on input "text" at bounding box center [361, 51] width 44 height 7
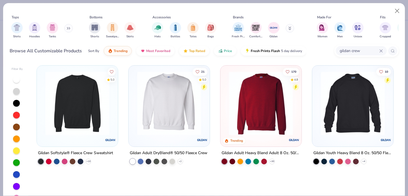
click at [360, 52] on input "gildan crew" at bounding box center [359, 51] width 40 height 7
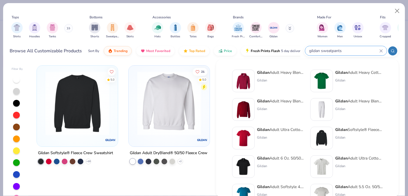
type input "gildan sweatpants"
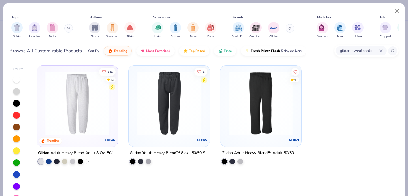
click at [87, 161] on icon at bounding box center [88, 161] width 5 height 5
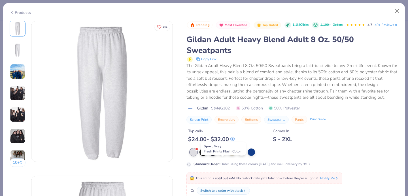
click at [219, 156] on div at bounding box center [222, 151] width 7 height 7
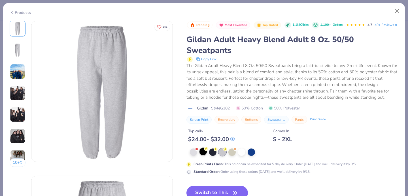
click at [203, 156] on div at bounding box center [202, 151] width 7 height 7
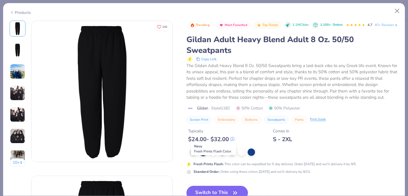
click at [212, 156] on div at bounding box center [212, 151] width 7 height 7
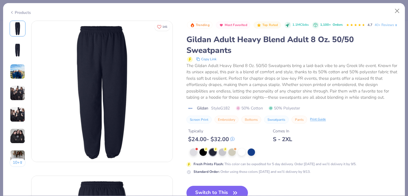
click at [391, 11] on div "Products" at bounding box center [204, 10] width 402 height 15
click at [397, 10] on button "Close" at bounding box center [397, 11] width 11 height 11
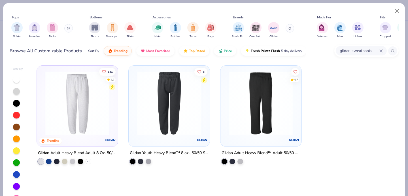
click at [379, 50] on icon at bounding box center [380, 50] width 3 height 3
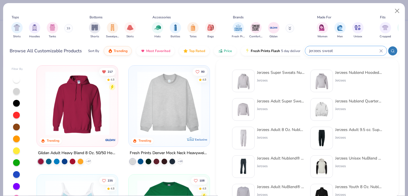
type input "jerzees sweat"
click at [276, 133] on div "Jerzees Adult 8 Oz. Nublend Fleece Sweatpants Jerzees" at bounding box center [281, 138] width 48 height 23
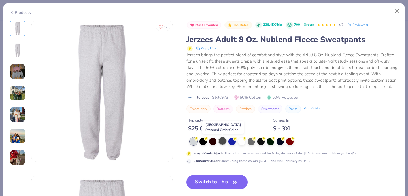
click at [223, 143] on div at bounding box center [222, 140] width 7 height 7
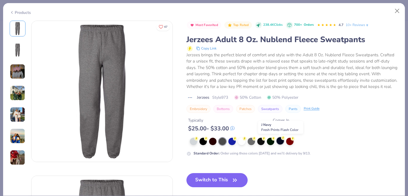
click at [278, 140] on div at bounding box center [279, 140] width 7 height 7
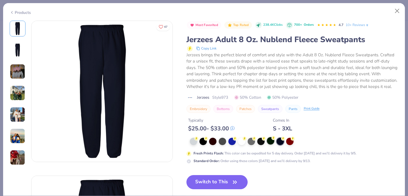
click at [270, 142] on div at bounding box center [270, 140] width 7 height 7
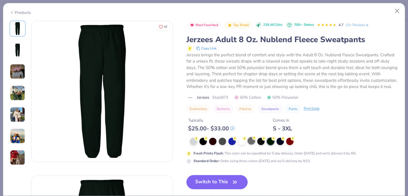
click at [256, 140] on div at bounding box center [294, 141] width 209 height 7
click at [260, 141] on div at bounding box center [260, 140] width 7 height 7
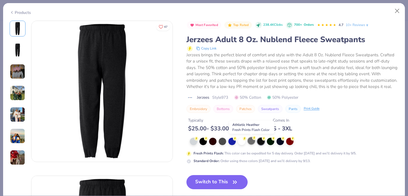
click at [254, 142] on div at bounding box center [251, 140] width 7 height 7
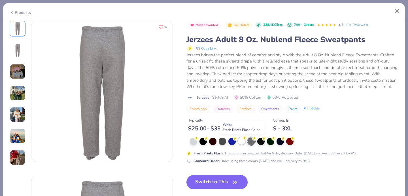
click at [240, 142] on div at bounding box center [241, 140] width 7 height 7
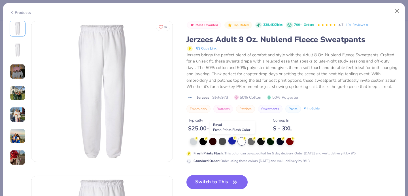
click at [230, 141] on div at bounding box center [231, 140] width 7 height 7
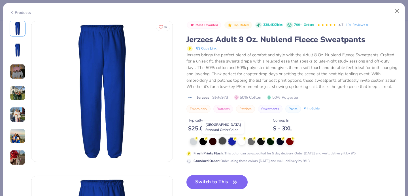
click at [223, 140] on div at bounding box center [222, 140] width 7 height 7
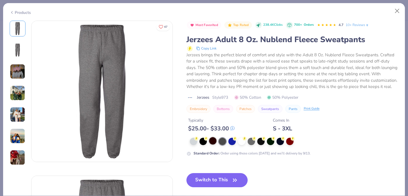
click at [212, 142] on div at bounding box center [212, 140] width 7 height 7
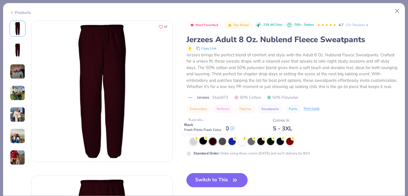
click at [204, 142] on div at bounding box center [202, 140] width 7 height 7
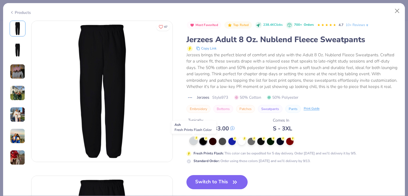
click at [192, 141] on div at bounding box center [193, 140] width 7 height 7
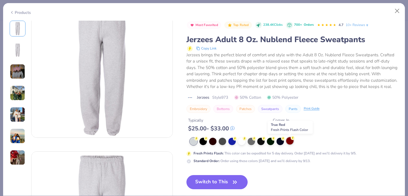
scroll to position [46, 0]
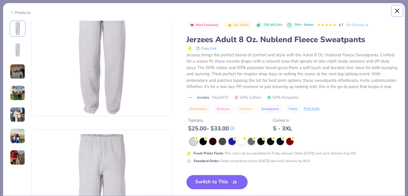
click at [396, 8] on button "Close" at bounding box center [397, 11] width 11 height 11
